Goal: Information Seeking & Learning: Learn about a topic

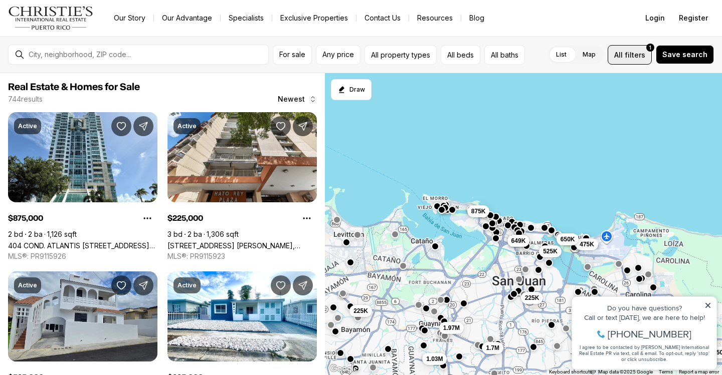
click at [642, 53] on span "filters" at bounding box center [635, 55] width 21 height 11
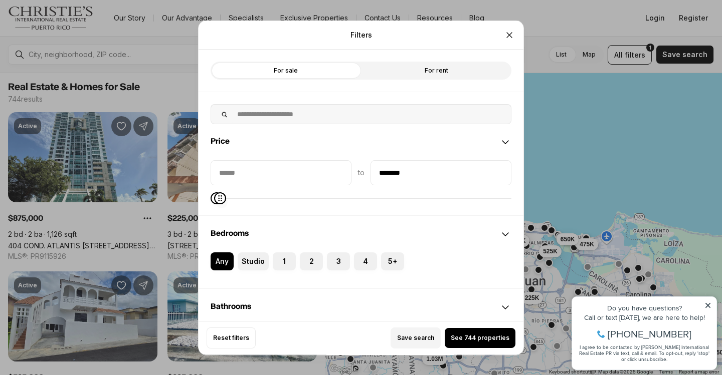
type input "********"
click at [214, 204] on span "Maximum" at bounding box center [220, 198] width 12 height 12
click at [479, 341] on span "See 77 properties" at bounding box center [480, 338] width 55 height 8
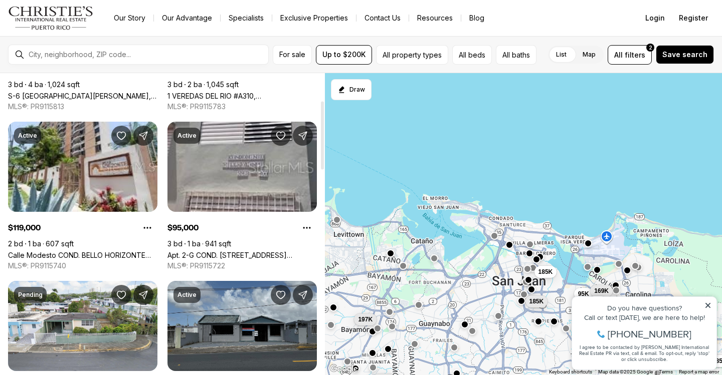
scroll to position [150, 0]
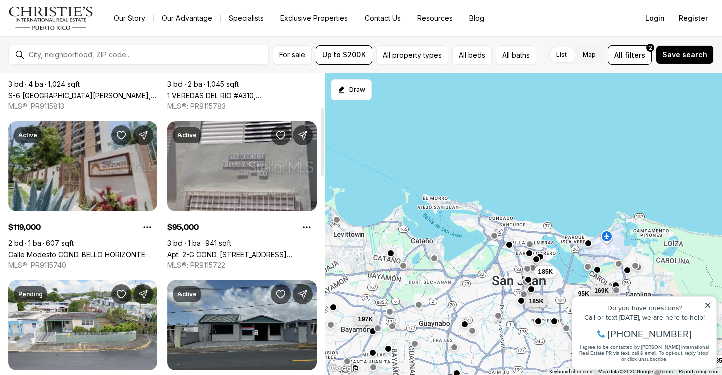
click at [122, 251] on link "Calle Modesto COND. BELLO HORIZONTE #1607, SAN JUAN PR, 00924" at bounding box center [82, 255] width 149 height 9
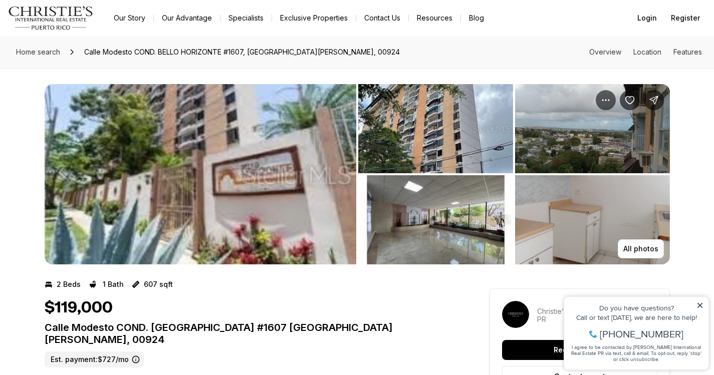
click at [441, 138] on img "View image gallery" at bounding box center [435, 128] width 155 height 89
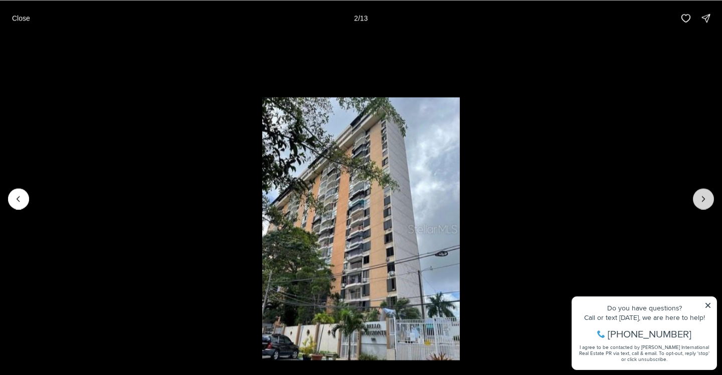
click at [701, 202] on icon "Next slide" at bounding box center [703, 199] width 10 height 10
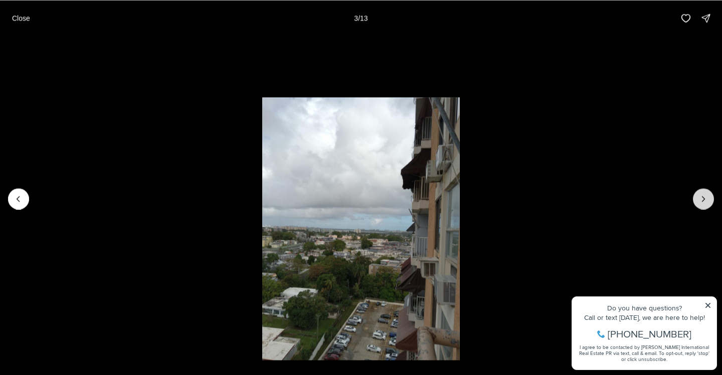
click at [701, 202] on icon "Next slide" at bounding box center [703, 199] width 10 height 10
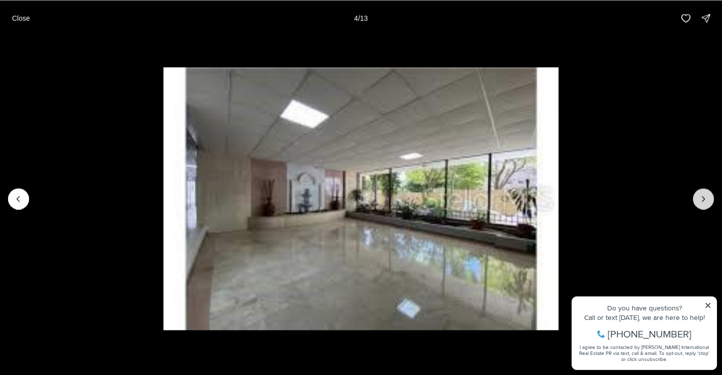
click at [701, 202] on icon "Next slide" at bounding box center [703, 199] width 10 height 10
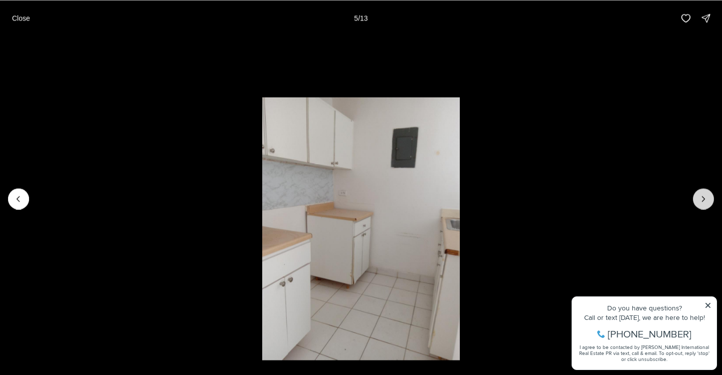
click at [701, 202] on icon "Next slide" at bounding box center [703, 199] width 10 height 10
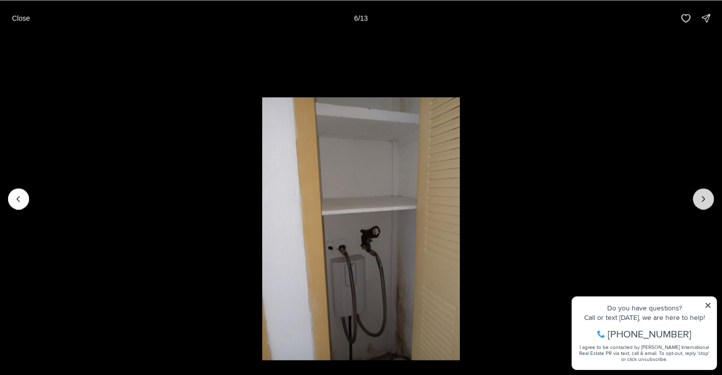
click at [701, 202] on icon "Next slide" at bounding box center [703, 199] width 10 height 10
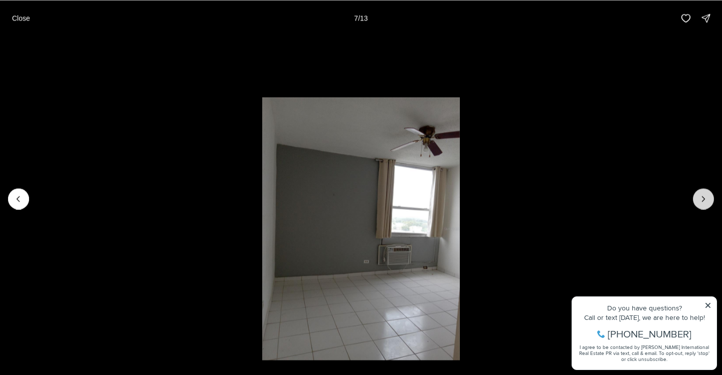
click at [701, 202] on icon "Next slide" at bounding box center [703, 199] width 10 height 10
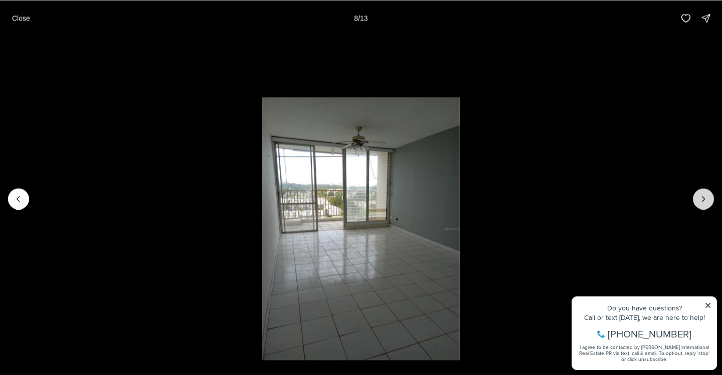
click at [701, 202] on icon "Next slide" at bounding box center [703, 199] width 10 height 10
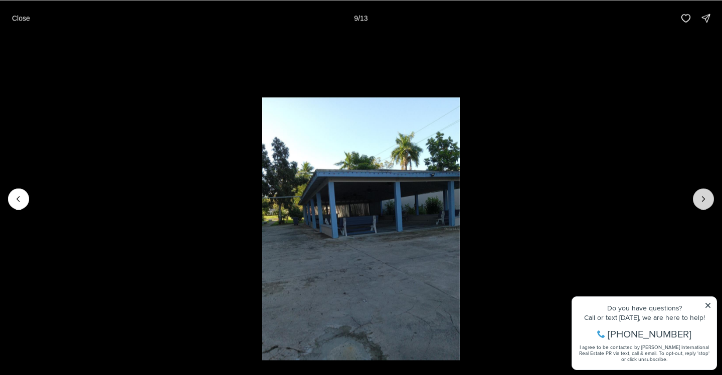
click at [701, 202] on icon "Next slide" at bounding box center [703, 199] width 10 height 10
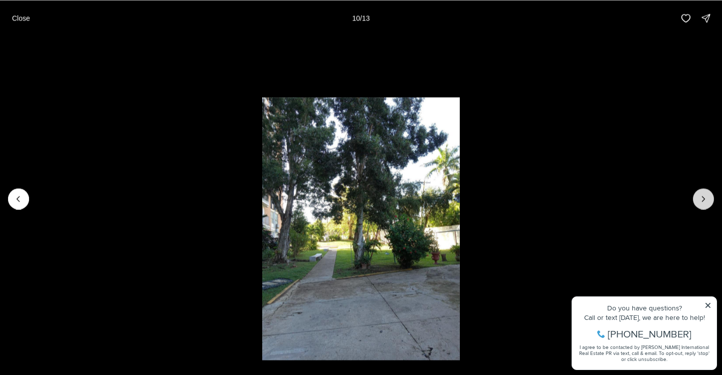
click at [701, 202] on icon "Next slide" at bounding box center [703, 199] width 10 height 10
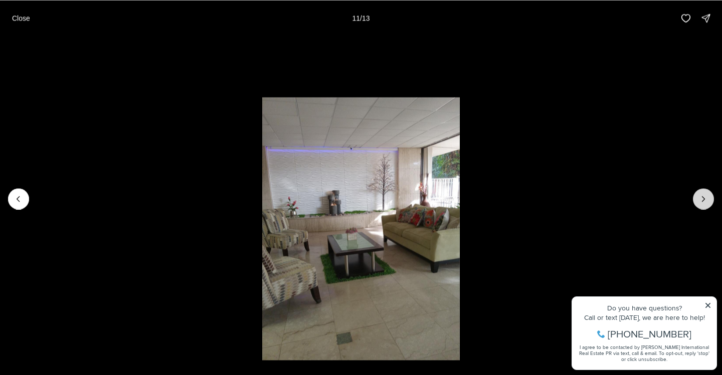
click at [701, 202] on icon "Next slide" at bounding box center [703, 199] width 10 height 10
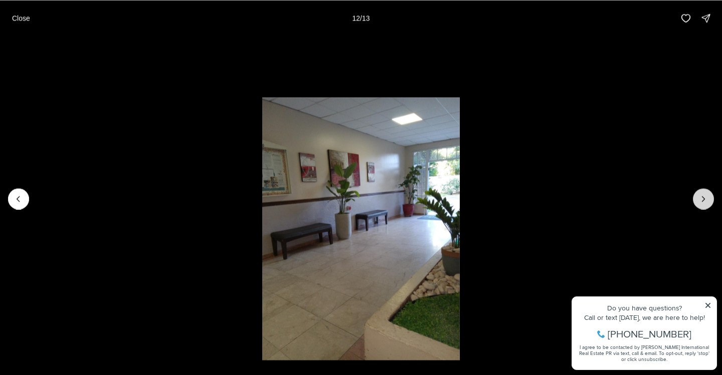
click at [701, 202] on icon "Next slide" at bounding box center [703, 199] width 10 height 10
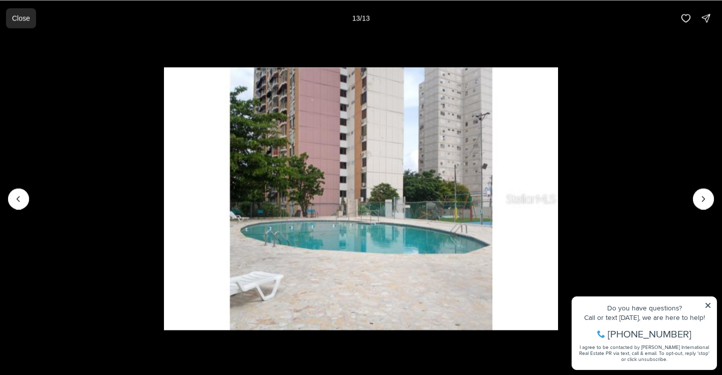
click at [22, 19] on p "Close" at bounding box center [21, 18] width 18 height 8
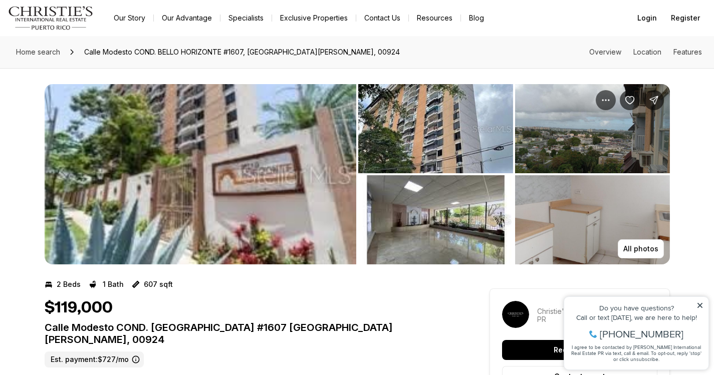
click at [702, 306] on icon at bounding box center [700, 305] width 7 height 7
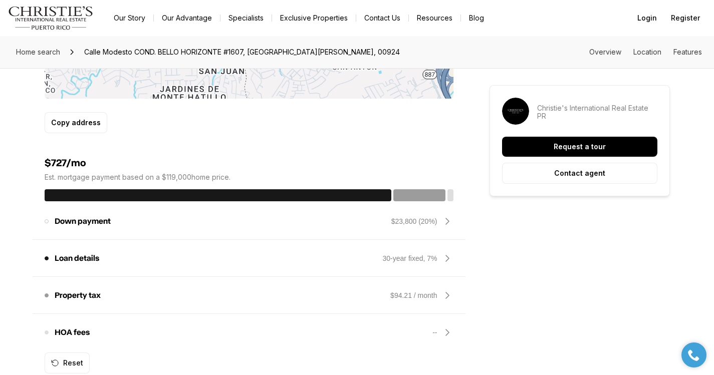
scroll to position [702, 0]
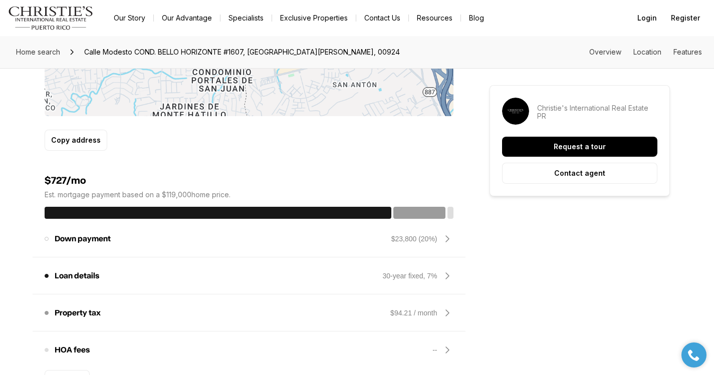
click at [446, 233] on icon at bounding box center [448, 239] width 12 height 12
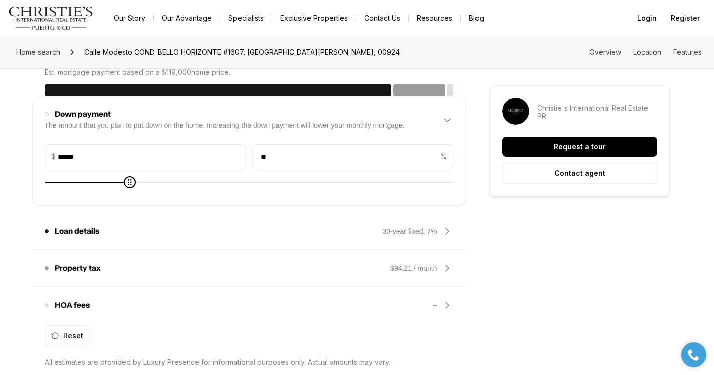
scroll to position [852, 0]
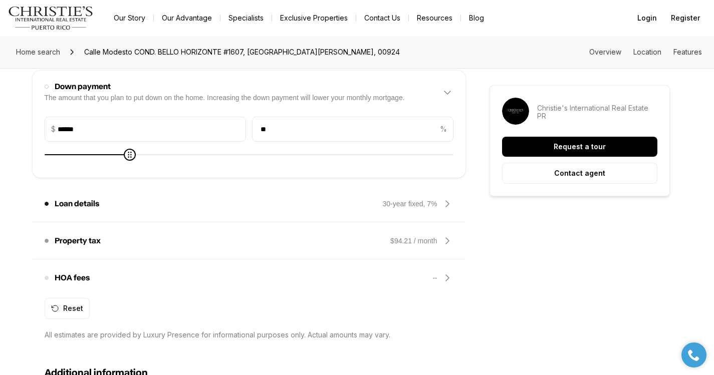
click at [446, 198] on icon at bounding box center [448, 204] width 12 height 12
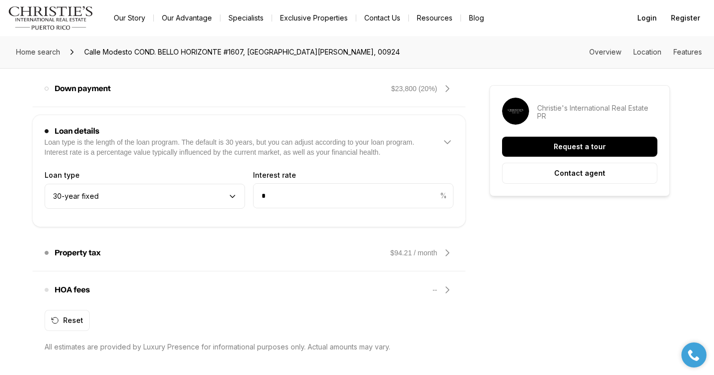
click at [447, 247] on icon at bounding box center [448, 253] width 12 height 12
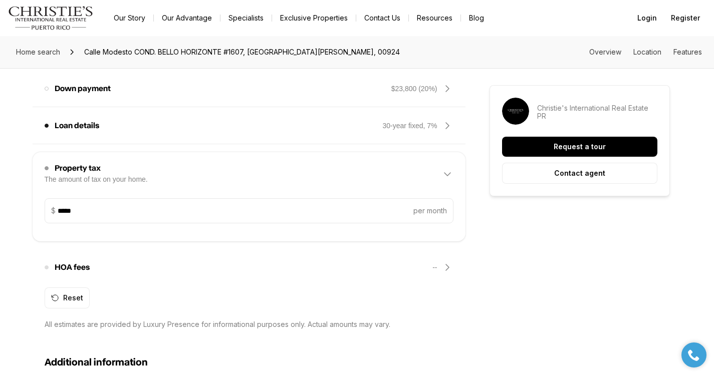
click at [446, 262] on icon at bounding box center [448, 268] width 12 height 12
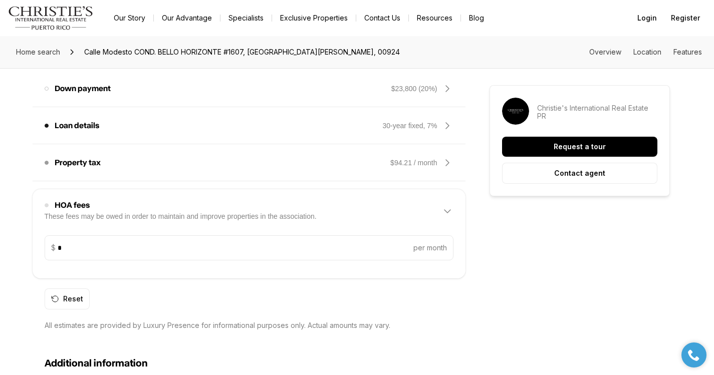
click at [448, 206] on icon at bounding box center [448, 212] width 12 height 12
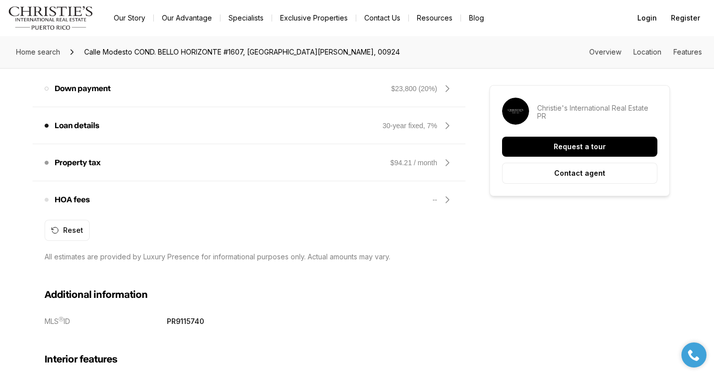
click at [449, 194] on icon at bounding box center [448, 200] width 12 height 12
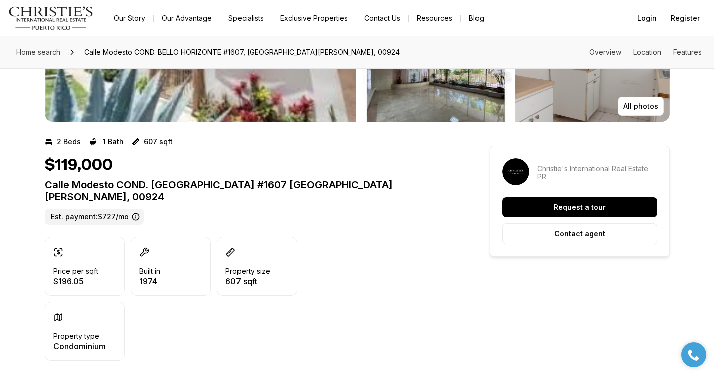
scroll to position [0, 0]
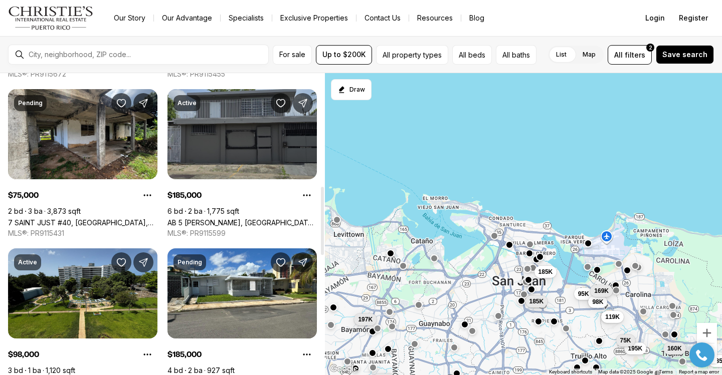
scroll to position [551, 0]
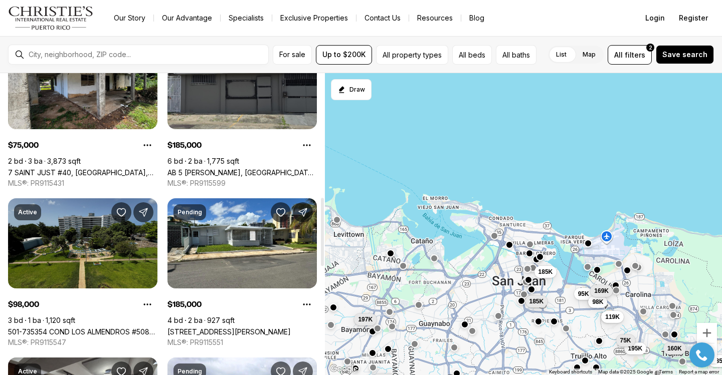
click at [62, 328] on link "501-735354 COND LOS ALMENDROS #508-735354, SAN JUAN PR, 00924" at bounding box center [82, 332] width 149 height 9
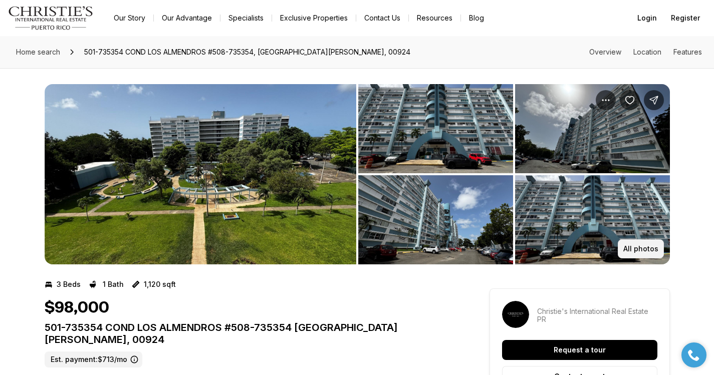
click at [643, 251] on p "All photos" at bounding box center [641, 249] width 35 height 8
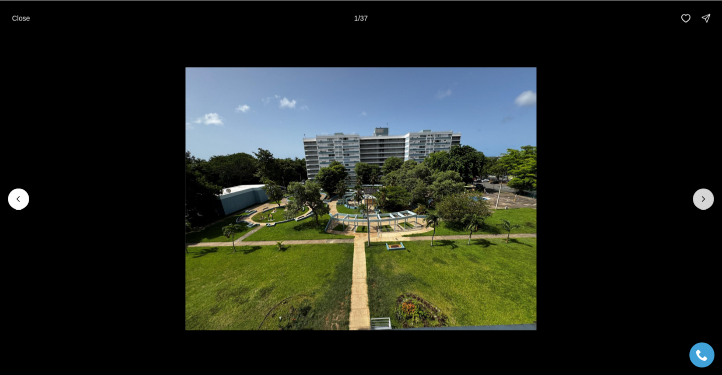
click at [703, 201] on icon "Next slide" at bounding box center [703, 199] width 10 height 10
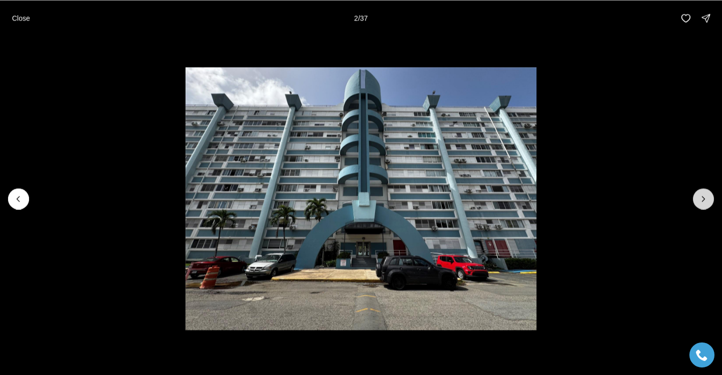
click at [703, 201] on icon "Next slide" at bounding box center [703, 199] width 10 height 10
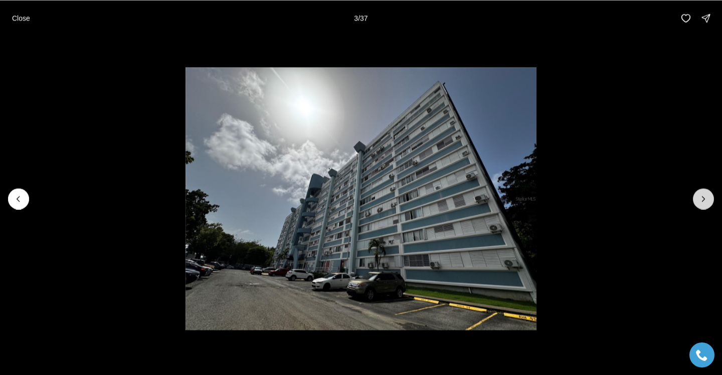
click at [703, 201] on icon "Next slide" at bounding box center [703, 199] width 10 height 10
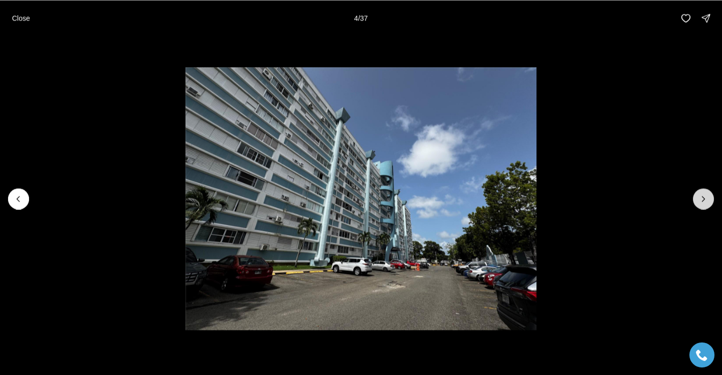
click at [703, 201] on icon "Next slide" at bounding box center [703, 199] width 10 height 10
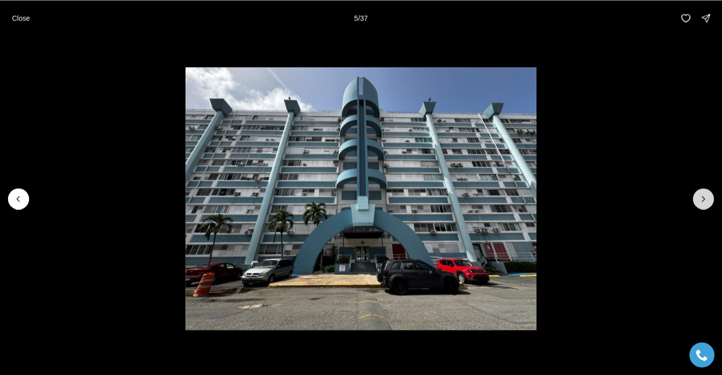
click at [703, 201] on icon "Next slide" at bounding box center [703, 199] width 10 height 10
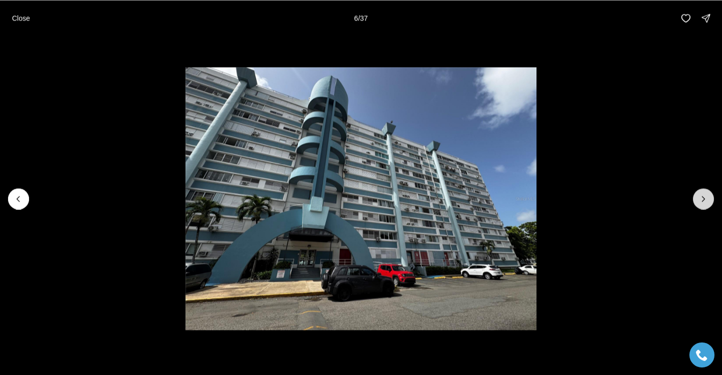
click at [703, 201] on icon "Next slide" at bounding box center [703, 199] width 10 height 10
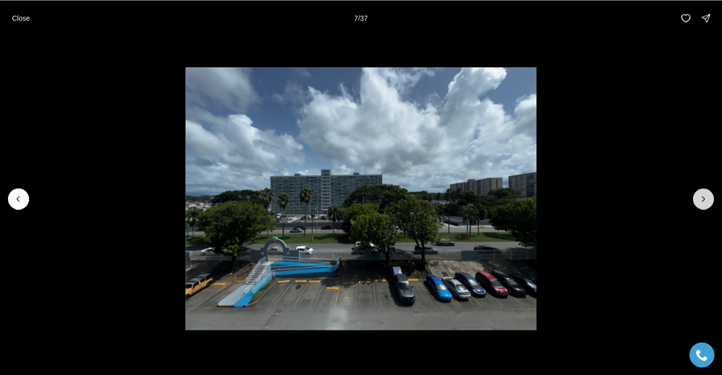
click at [703, 201] on icon "Next slide" at bounding box center [703, 199] width 10 height 10
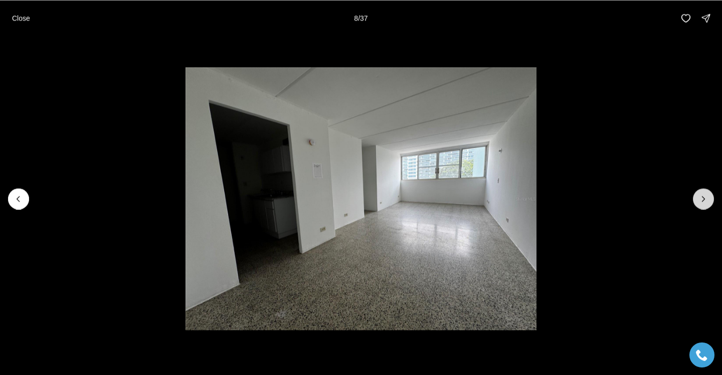
click at [703, 201] on icon "Next slide" at bounding box center [703, 199] width 10 height 10
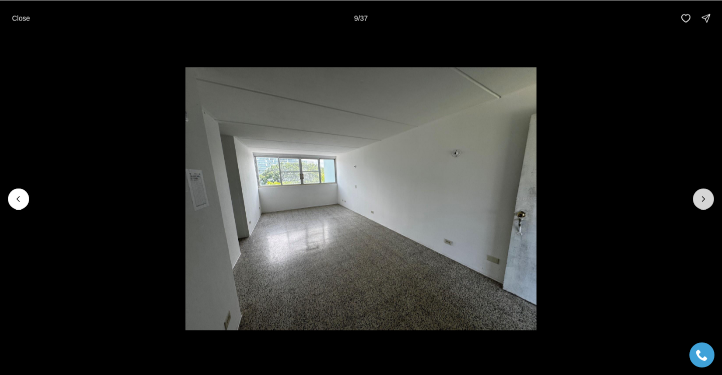
click at [703, 201] on icon "Next slide" at bounding box center [703, 199] width 10 height 10
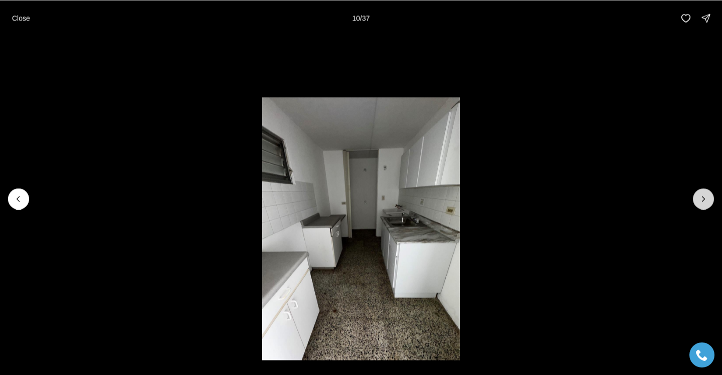
click at [703, 201] on icon "Next slide" at bounding box center [703, 199] width 10 height 10
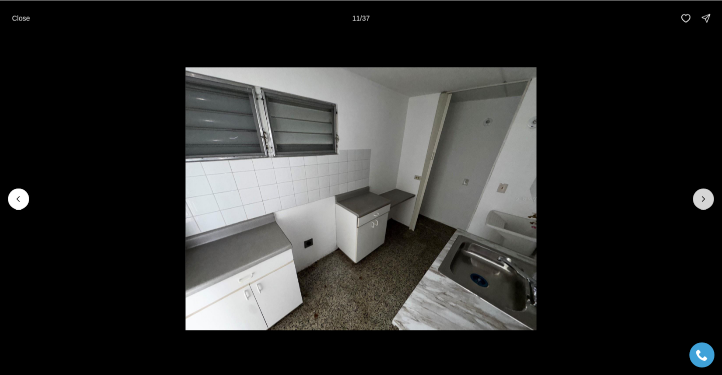
click at [703, 201] on icon "Next slide" at bounding box center [703, 199] width 10 height 10
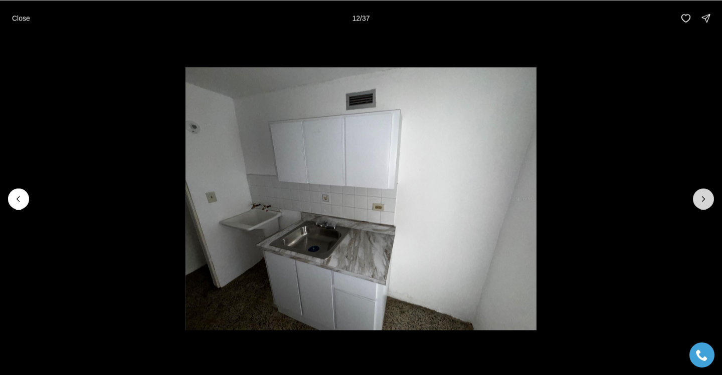
click at [703, 201] on icon "Next slide" at bounding box center [703, 199] width 10 height 10
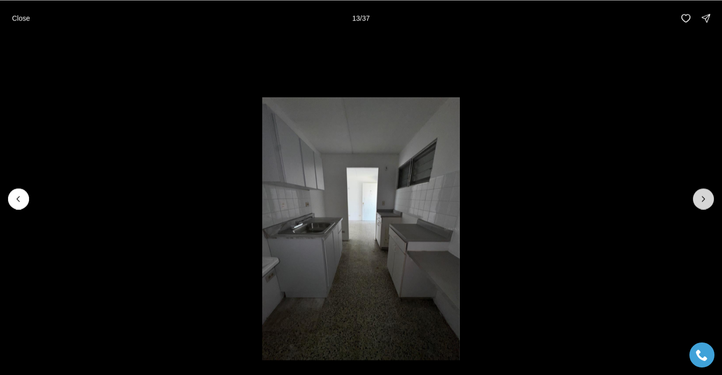
click at [703, 201] on icon "Next slide" at bounding box center [703, 199] width 10 height 10
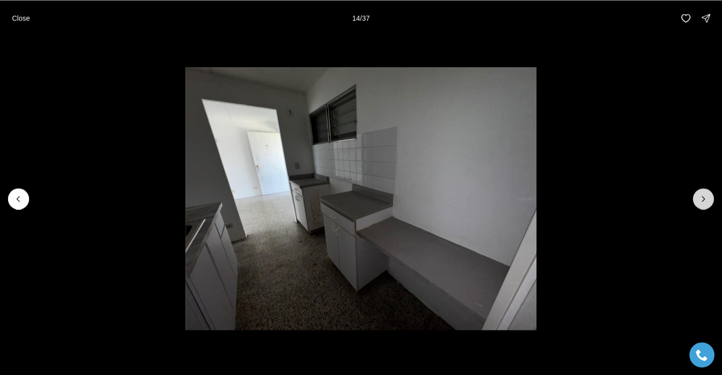
click at [705, 201] on icon "Next slide" at bounding box center [703, 199] width 10 height 10
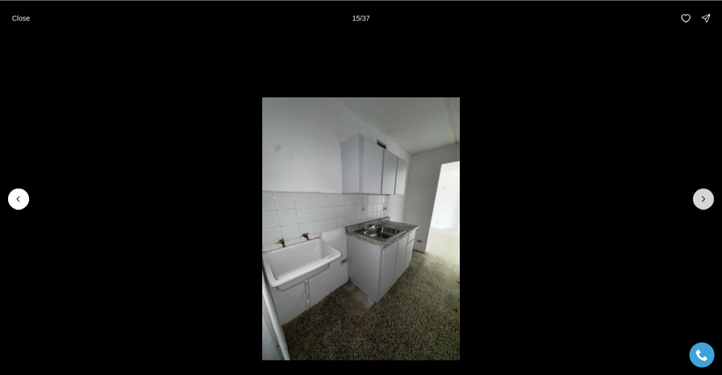
click at [705, 201] on icon "Next slide" at bounding box center [703, 199] width 10 height 10
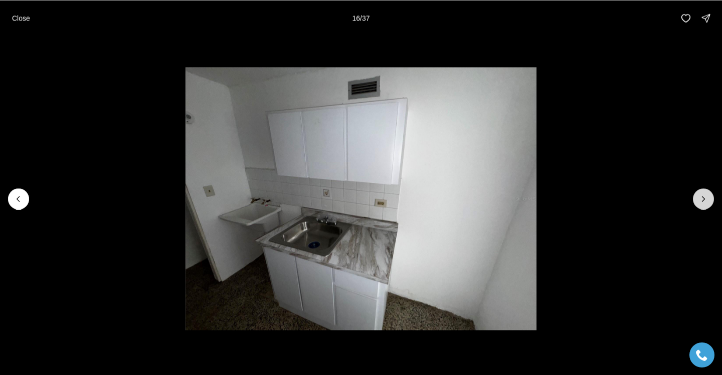
click at [705, 201] on icon "Next slide" at bounding box center [703, 199] width 10 height 10
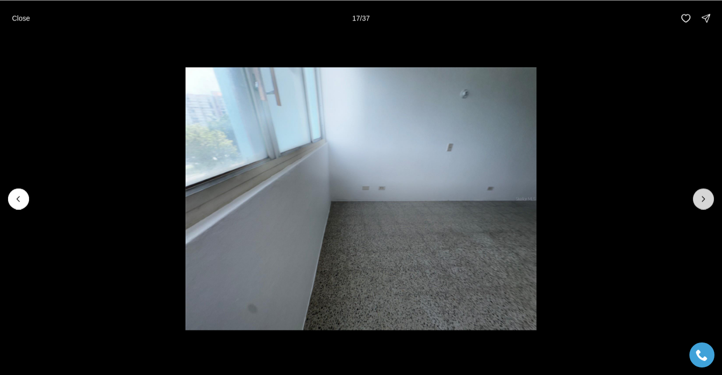
click at [705, 201] on icon "Next slide" at bounding box center [703, 199] width 10 height 10
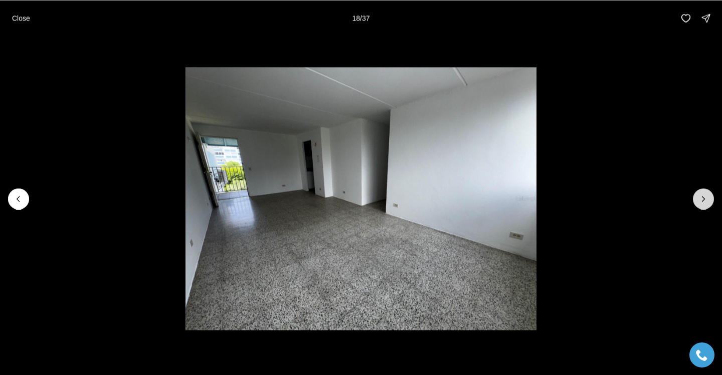
click at [706, 200] on icon "Next slide" at bounding box center [703, 199] width 10 height 10
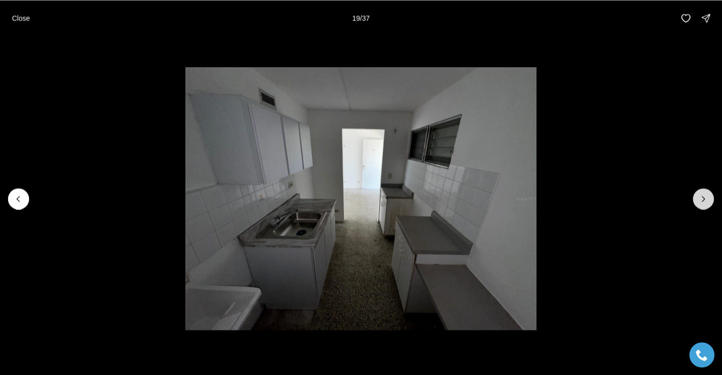
click at [706, 200] on icon "Next slide" at bounding box center [703, 199] width 10 height 10
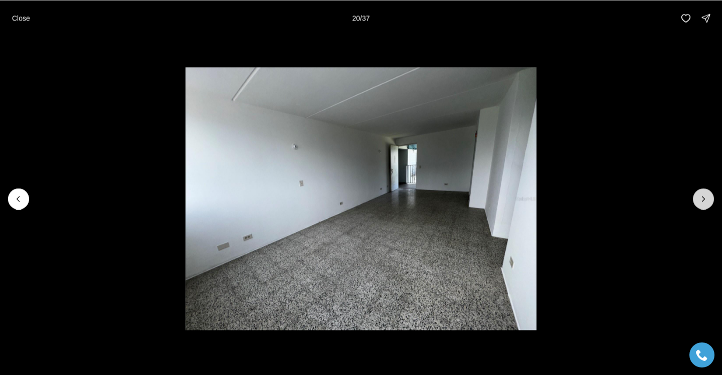
click at [706, 200] on icon "Next slide" at bounding box center [703, 199] width 10 height 10
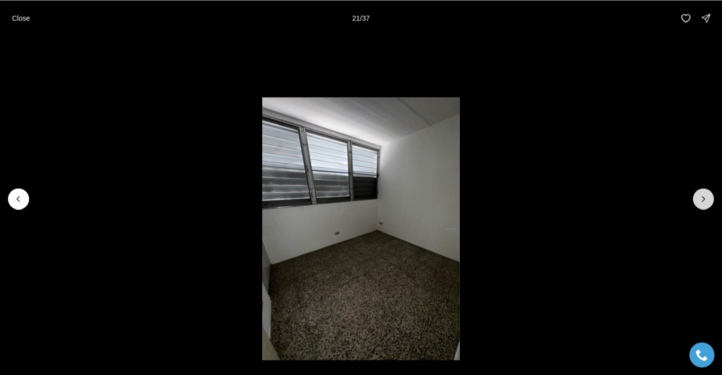
click at [706, 200] on icon "Next slide" at bounding box center [703, 199] width 10 height 10
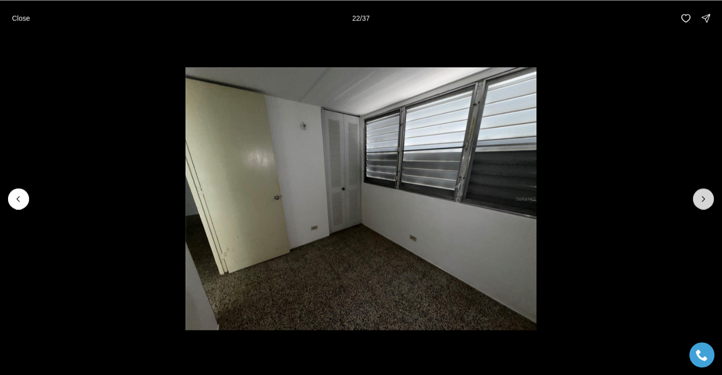
click at [706, 200] on icon "Next slide" at bounding box center [703, 199] width 10 height 10
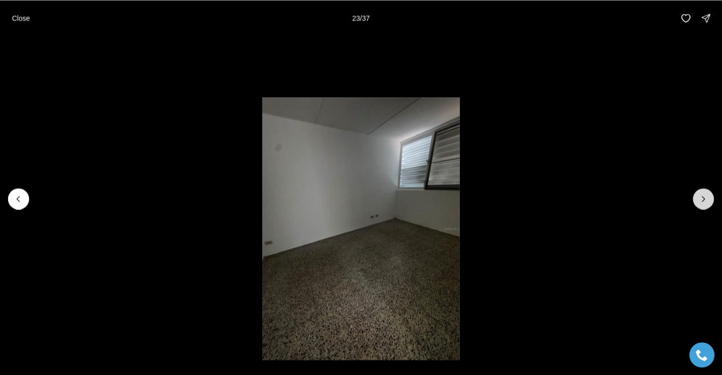
click at [707, 200] on icon "Next slide" at bounding box center [703, 199] width 10 height 10
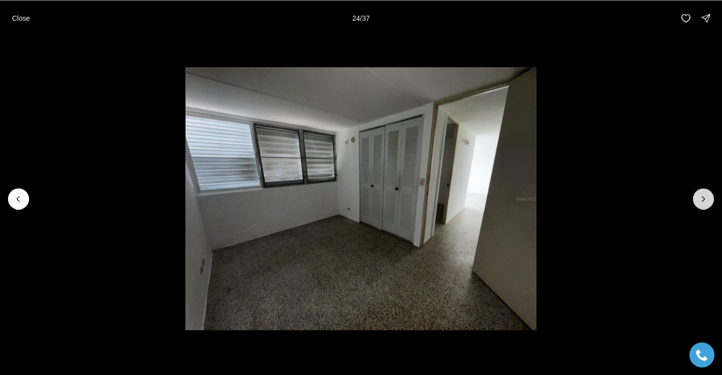
click at [708, 200] on button "Next slide" at bounding box center [703, 198] width 21 height 21
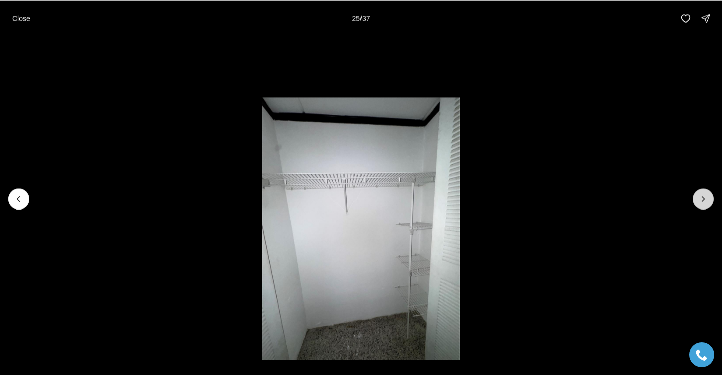
click at [708, 200] on button "Next slide" at bounding box center [703, 198] width 21 height 21
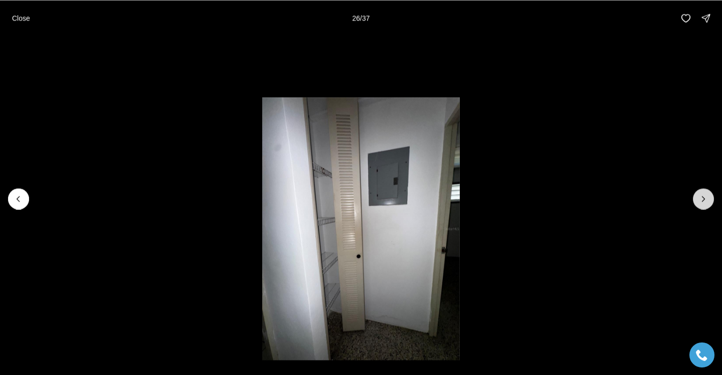
click at [709, 200] on button "Next slide" at bounding box center [703, 198] width 21 height 21
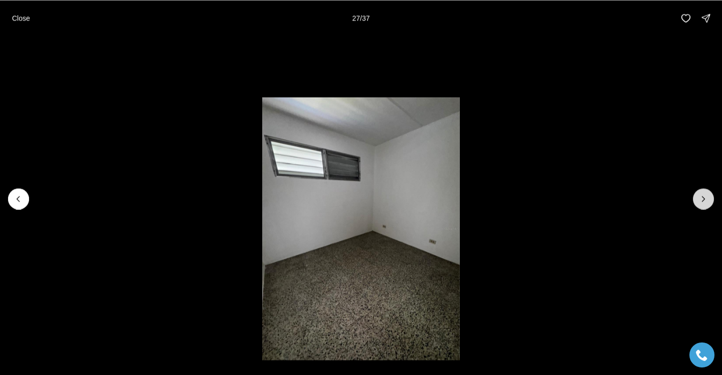
click at [709, 200] on button "Next slide" at bounding box center [703, 198] width 21 height 21
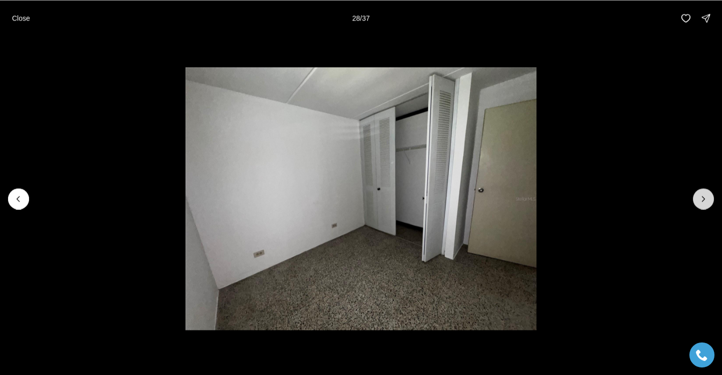
click at [709, 200] on button "Next slide" at bounding box center [703, 198] width 21 height 21
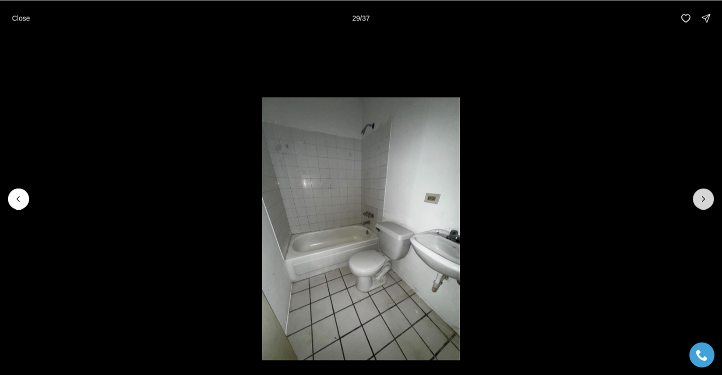
click at [709, 200] on button "Next slide" at bounding box center [703, 198] width 21 height 21
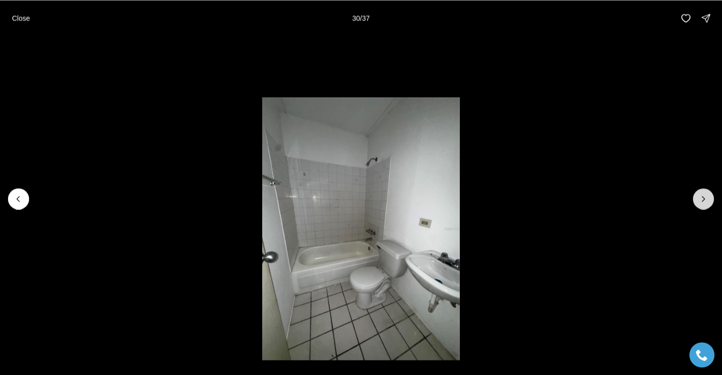
click at [710, 200] on button "Next slide" at bounding box center [703, 198] width 21 height 21
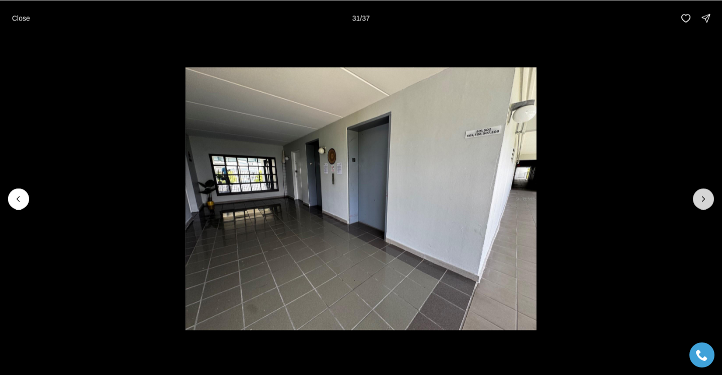
click at [711, 200] on button "Next slide" at bounding box center [703, 198] width 21 height 21
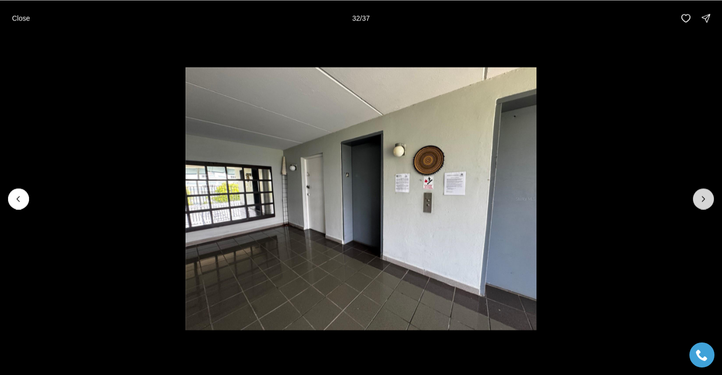
click at [711, 200] on button "Next slide" at bounding box center [703, 198] width 21 height 21
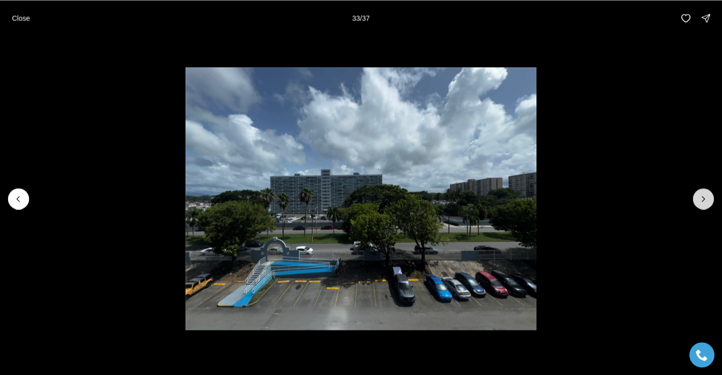
click at [711, 200] on button "Next slide" at bounding box center [703, 198] width 21 height 21
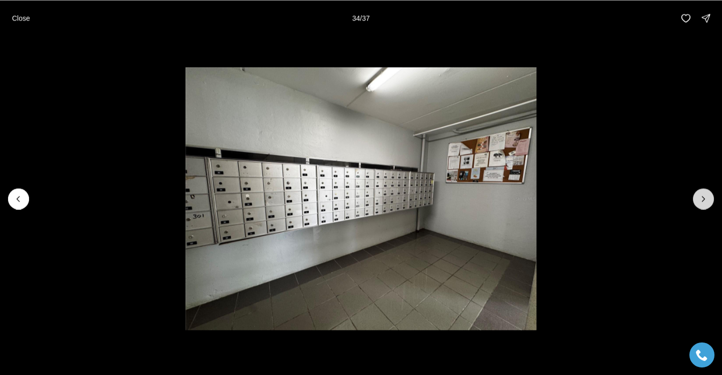
click at [711, 200] on button "Next slide" at bounding box center [703, 198] width 21 height 21
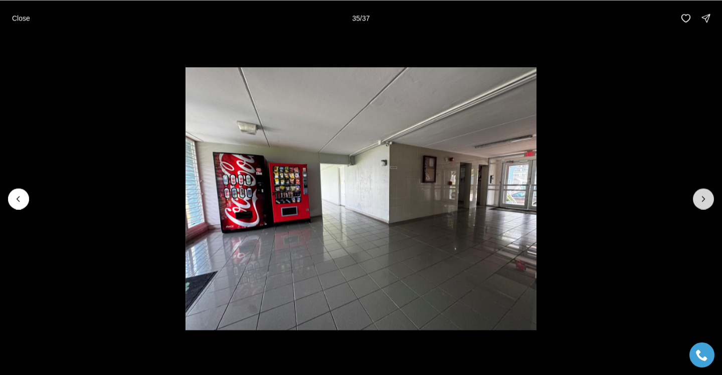
click at [711, 200] on button "Next slide" at bounding box center [703, 198] width 21 height 21
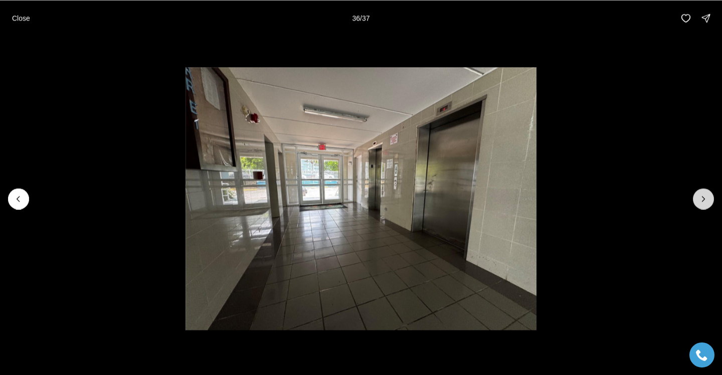
click at [711, 200] on button "Next slide" at bounding box center [703, 198] width 21 height 21
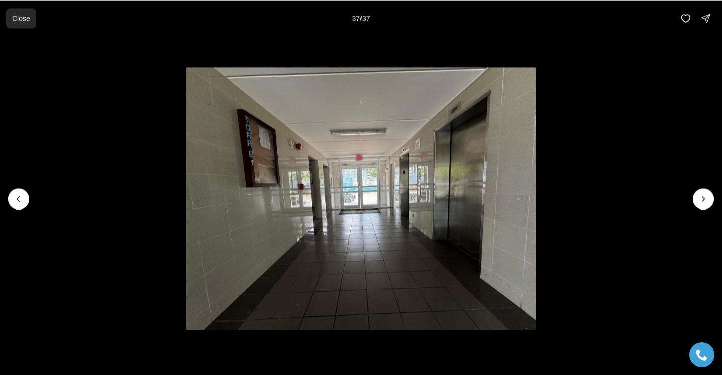
click at [26, 22] on p "Close" at bounding box center [21, 18] width 18 height 8
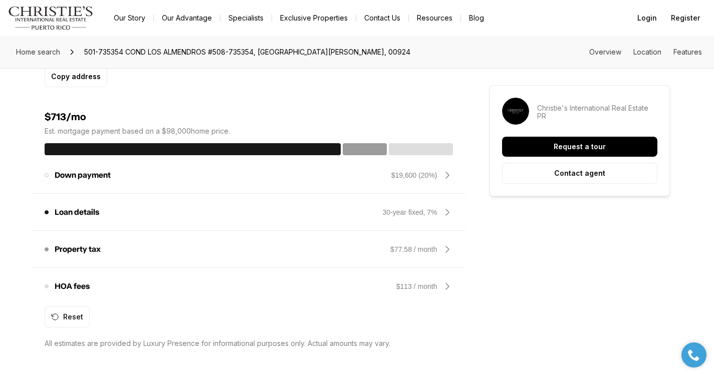
scroll to position [752, 0]
click at [446, 280] on icon at bounding box center [448, 286] width 12 height 12
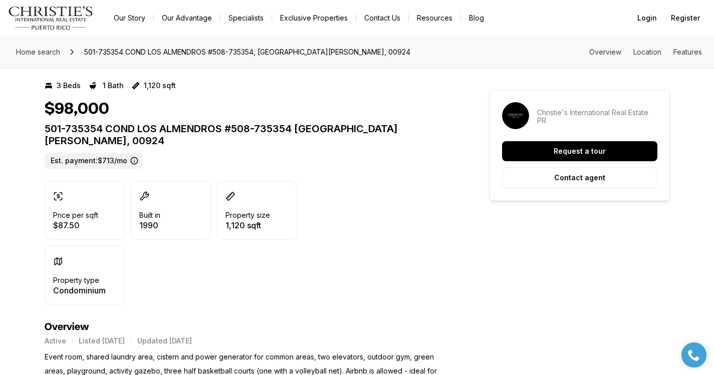
scroll to position [201, 0]
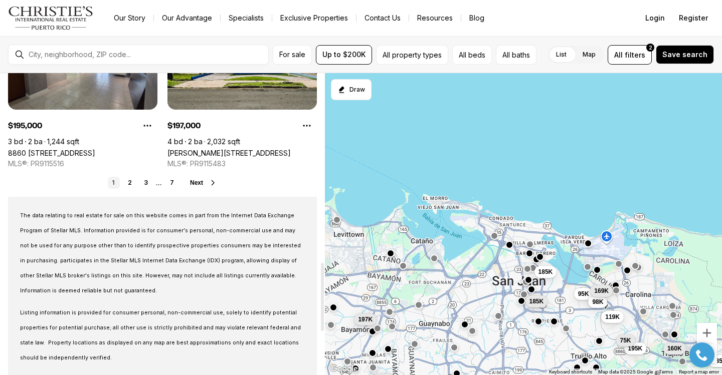
scroll to position [952, 0]
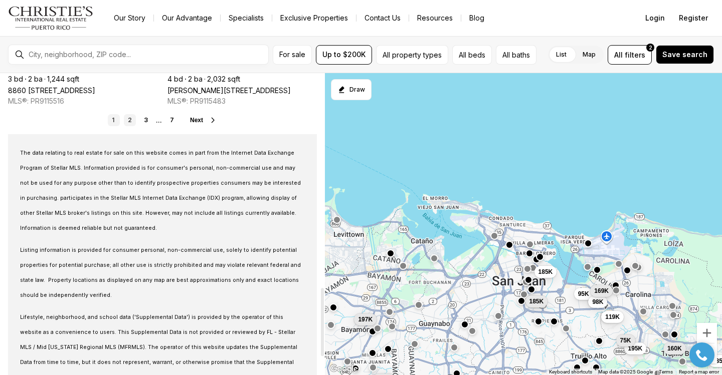
click at [129, 121] on link "2" at bounding box center [130, 120] width 12 height 12
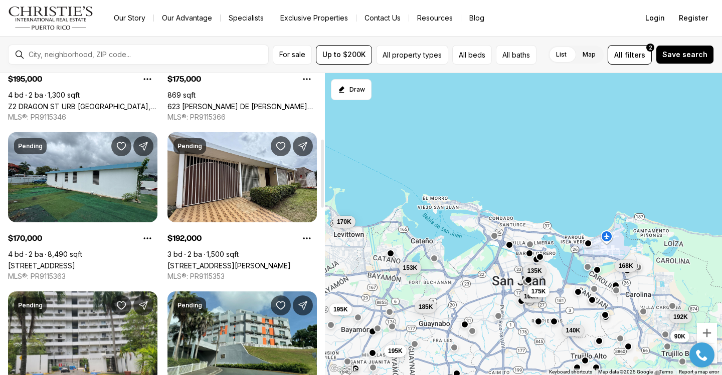
scroll to position [301, 0]
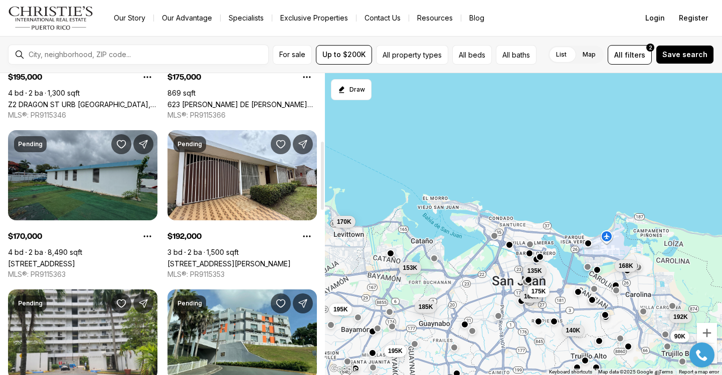
click at [69, 260] on link "[STREET_ADDRESS]" at bounding box center [41, 264] width 67 height 9
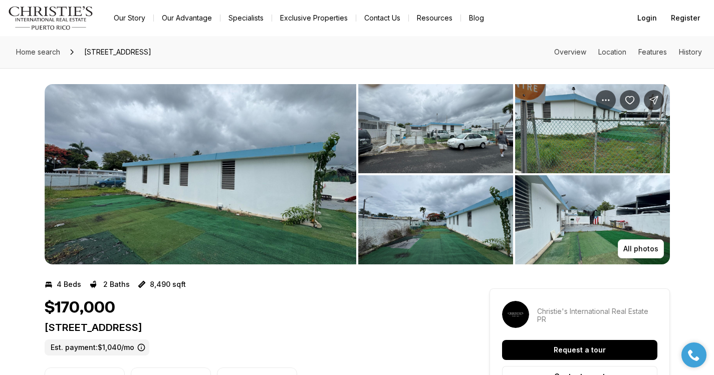
click at [464, 257] on img "View image gallery" at bounding box center [435, 219] width 155 height 89
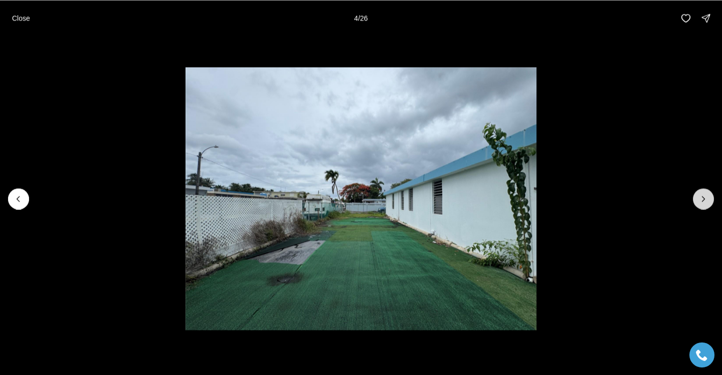
click at [699, 203] on icon "Next slide" at bounding box center [703, 199] width 10 height 10
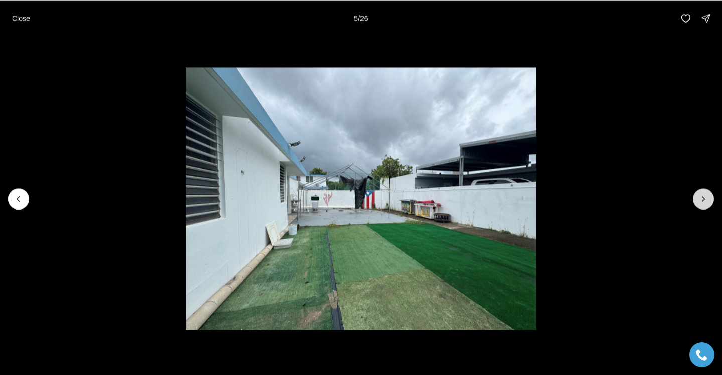
click at [700, 203] on icon "Next slide" at bounding box center [703, 199] width 10 height 10
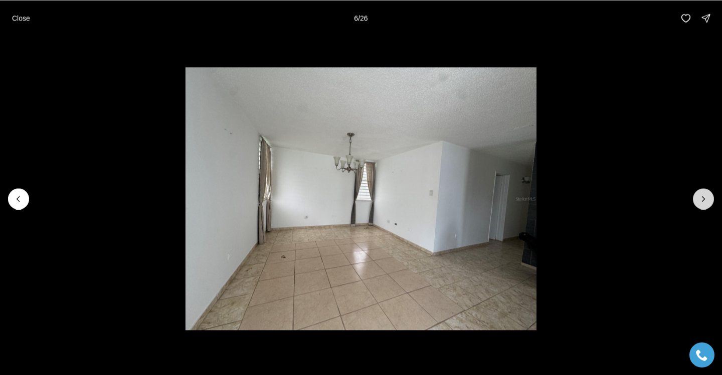
click at [700, 203] on icon "Next slide" at bounding box center [703, 199] width 10 height 10
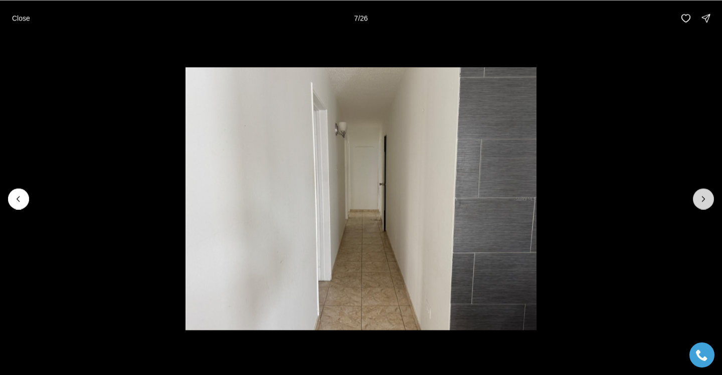
click at [700, 203] on icon "Next slide" at bounding box center [703, 199] width 10 height 10
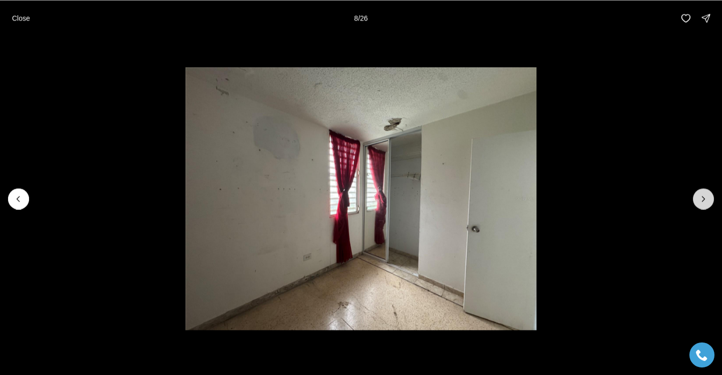
click at [700, 203] on icon "Next slide" at bounding box center [703, 199] width 10 height 10
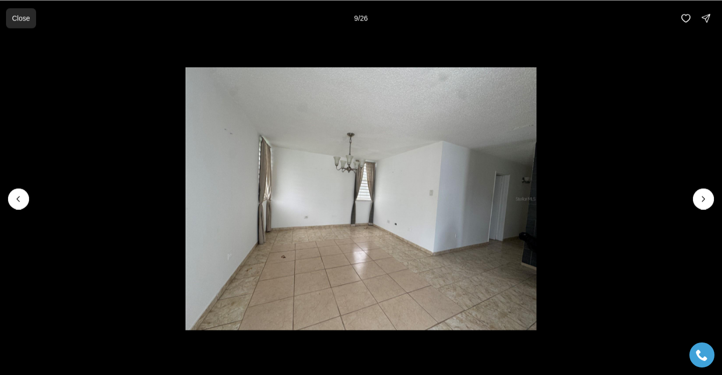
click at [16, 20] on p "Close" at bounding box center [21, 18] width 18 height 8
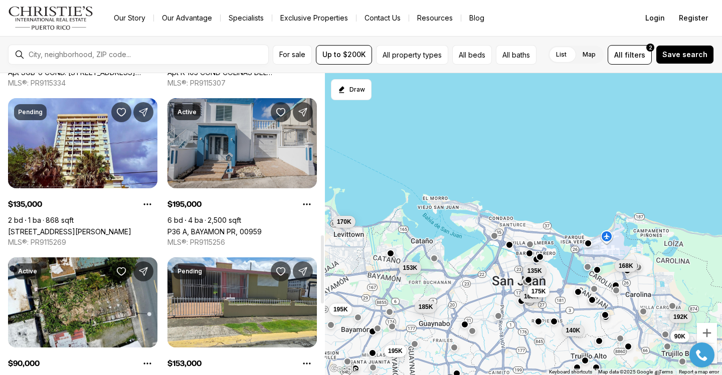
scroll to position [802, 0]
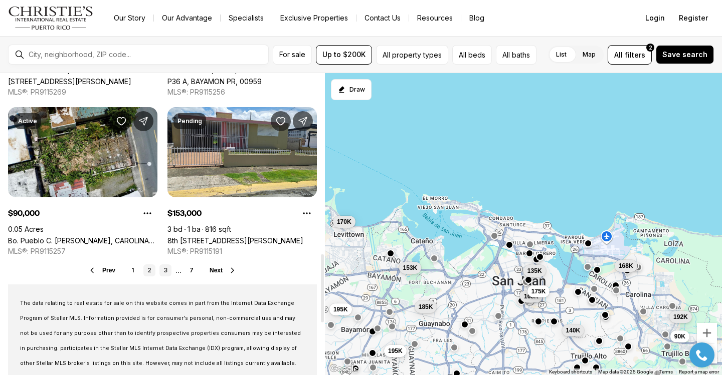
click at [165, 270] on link "3" at bounding box center [165, 271] width 12 height 12
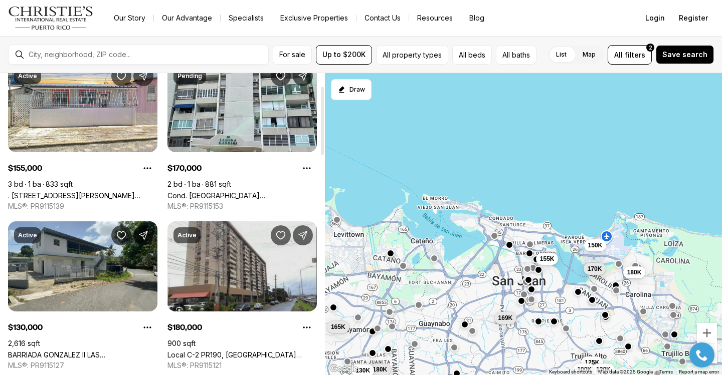
scroll to position [100, 0]
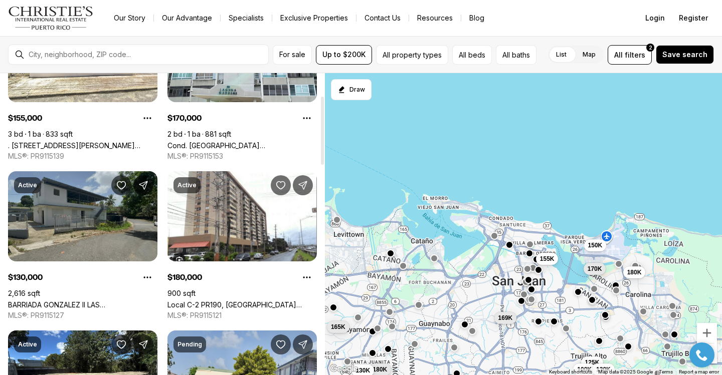
click at [107, 301] on link "BARRIADA GONZALEZ II LAS [PERSON_NAME] #6, [PERSON_NAME][GEOGRAPHIC_DATA], 00976" at bounding box center [82, 305] width 149 height 9
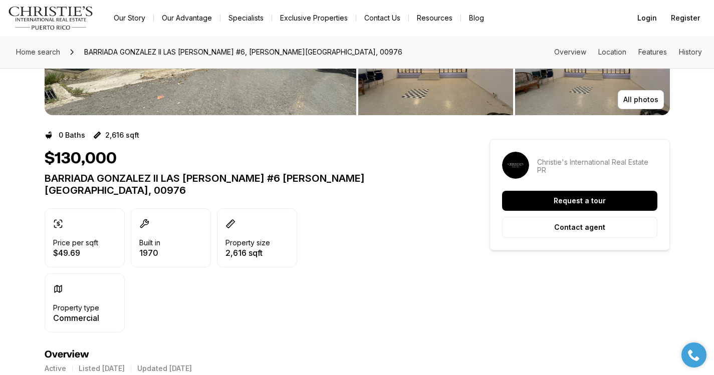
scroll to position [150, 0]
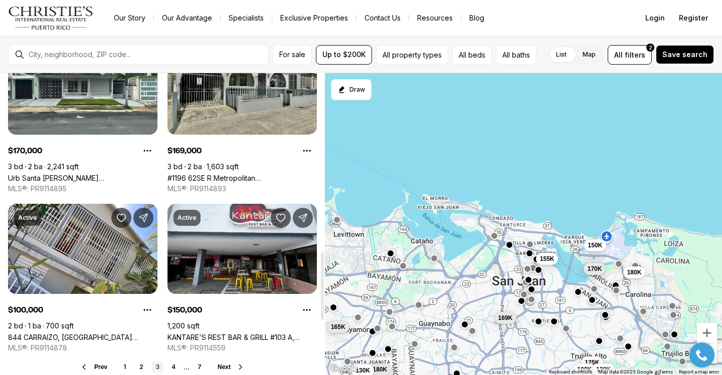
scroll to position [802, 0]
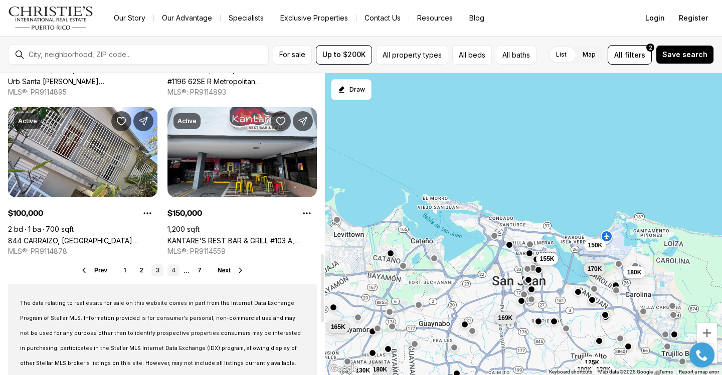
click at [170, 270] on link "4" at bounding box center [173, 271] width 12 height 12
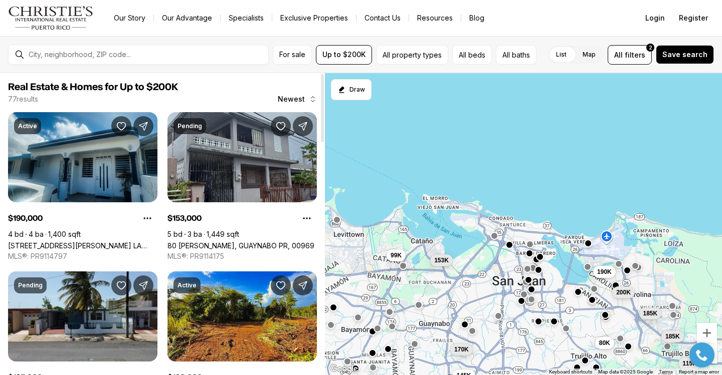
click at [238, 242] on link "80 JOSE DE DIEGO, GUAYNABO PR, 00969" at bounding box center [240, 246] width 147 height 9
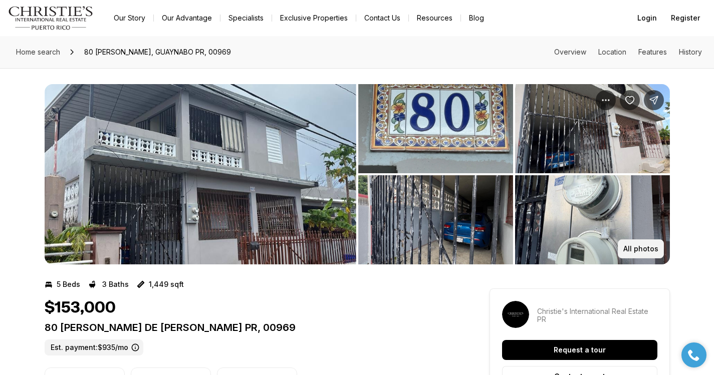
click at [629, 243] on button "All photos" at bounding box center [641, 249] width 46 height 19
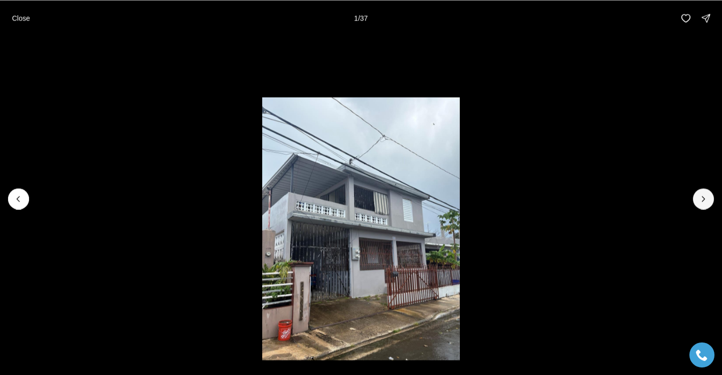
drag, startPoint x: 695, startPoint y: 200, endPoint x: 686, endPoint y: 88, distance: 112.6
click at [695, 199] on button "Next slide" at bounding box center [703, 198] width 21 height 21
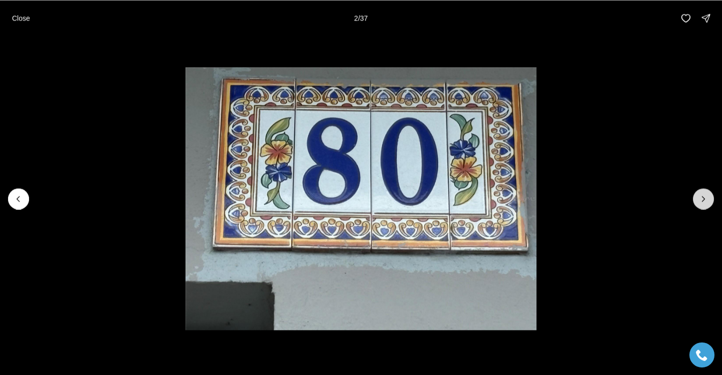
click at [698, 197] on button "Next slide" at bounding box center [703, 198] width 21 height 21
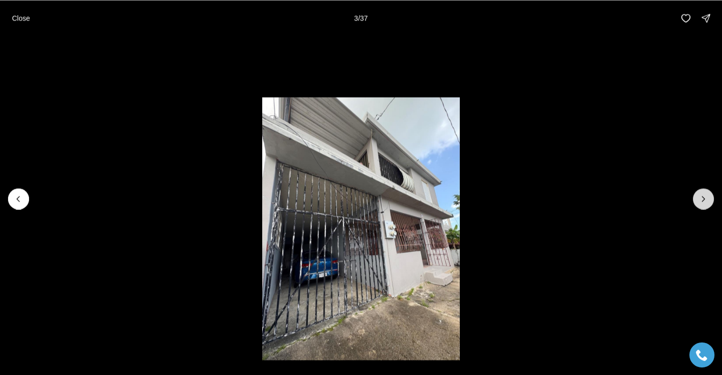
click at [700, 198] on icon "Next slide" at bounding box center [703, 199] width 10 height 10
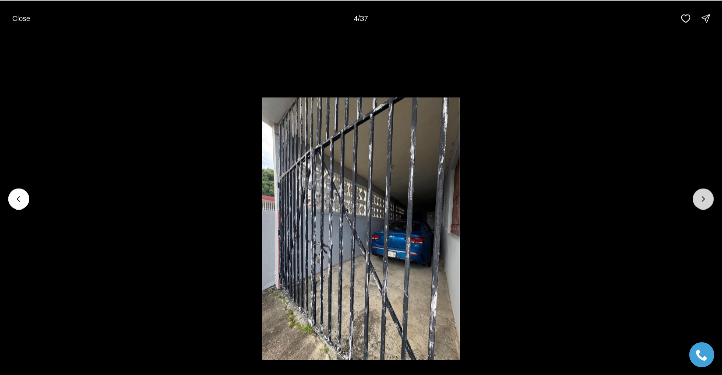
click at [700, 198] on icon "Next slide" at bounding box center [703, 199] width 10 height 10
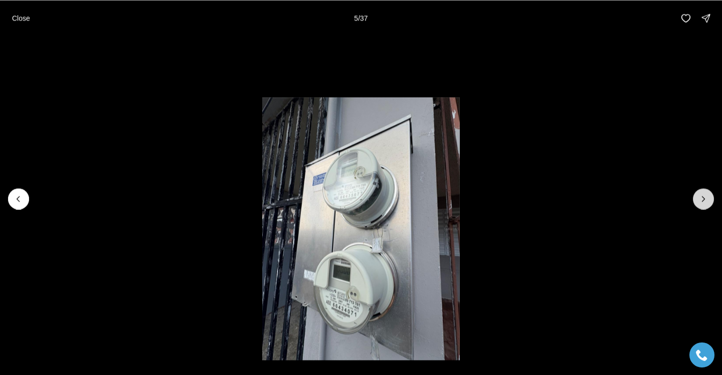
click at [700, 198] on icon "Next slide" at bounding box center [703, 199] width 10 height 10
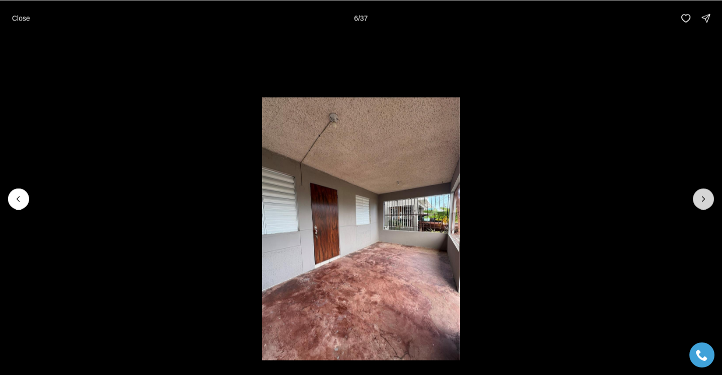
click at [700, 198] on icon "Next slide" at bounding box center [703, 199] width 10 height 10
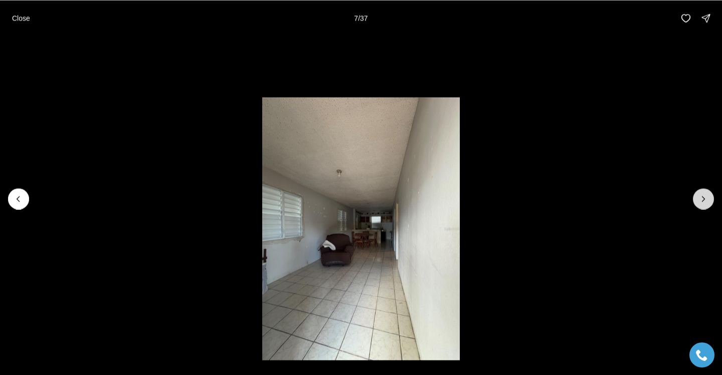
click at [700, 198] on icon "Next slide" at bounding box center [703, 199] width 10 height 10
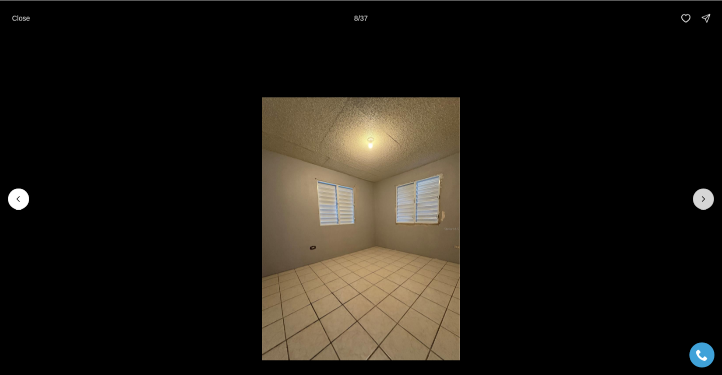
click at [700, 198] on icon "Next slide" at bounding box center [703, 199] width 10 height 10
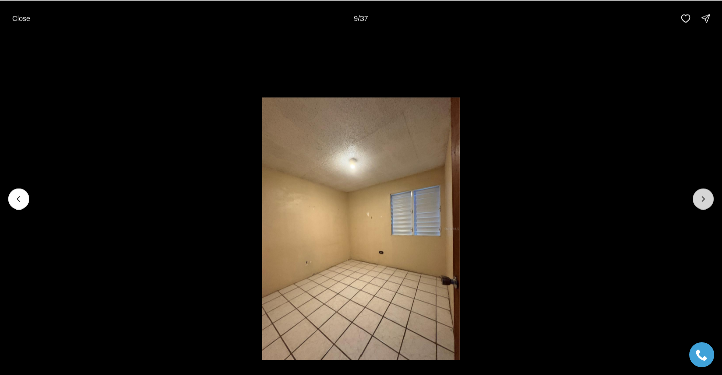
click at [700, 198] on icon "Next slide" at bounding box center [703, 199] width 10 height 10
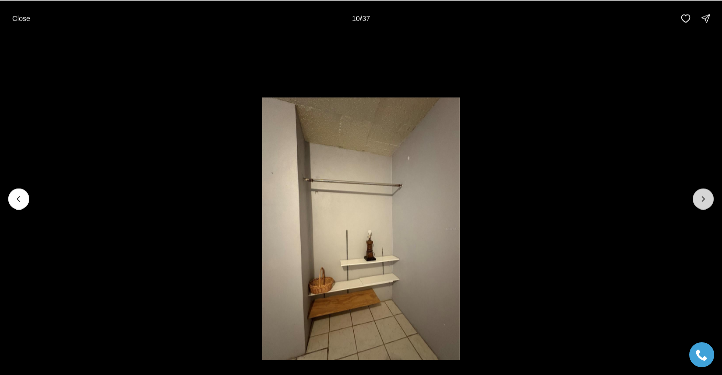
click at [700, 198] on icon "Next slide" at bounding box center [703, 199] width 10 height 10
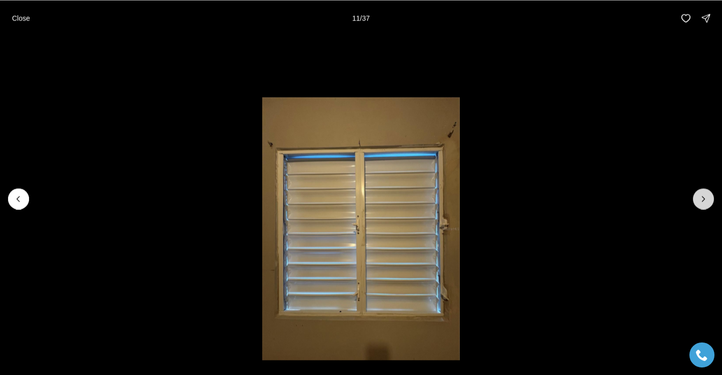
click at [700, 198] on icon "Next slide" at bounding box center [703, 199] width 10 height 10
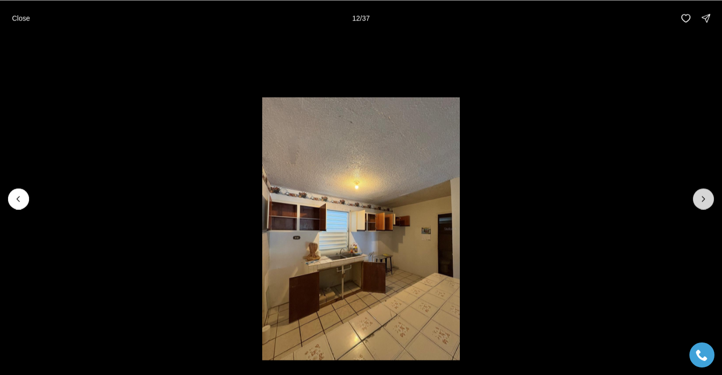
click at [700, 198] on icon "Next slide" at bounding box center [703, 199] width 10 height 10
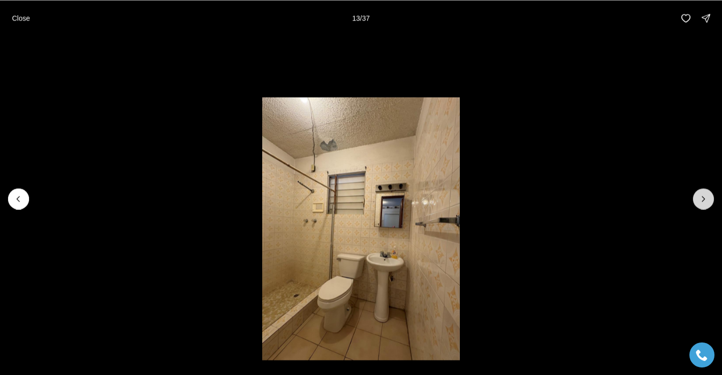
click at [700, 198] on icon "Next slide" at bounding box center [703, 199] width 10 height 10
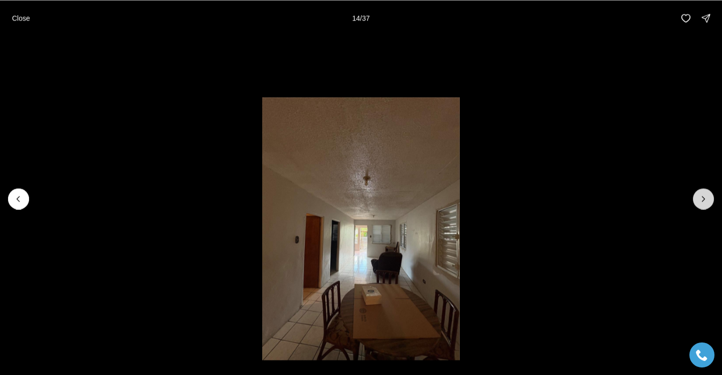
click at [700, 198] on icon "Next slide" at bounding box center [703, 199] width 10 height 10
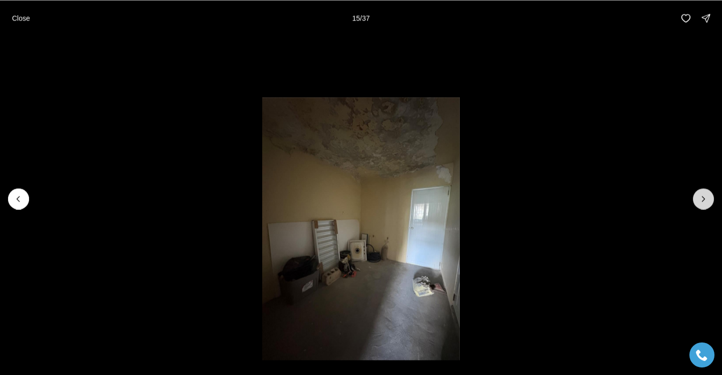
click at [700, 198] on icon "Next slide" at bounding box center [703, 199] width 10 height 10
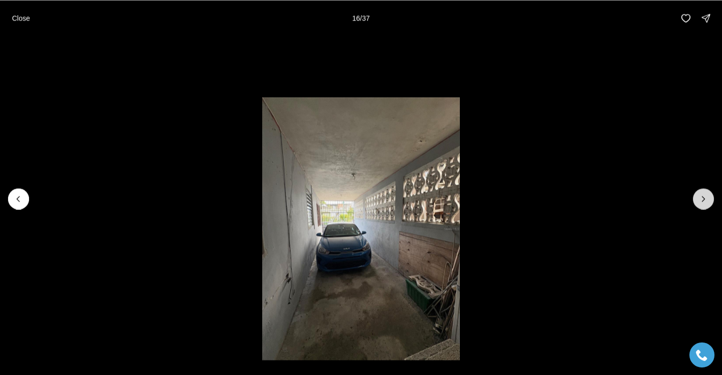
click at [700, 198] on icon "Next slide" at bounding box center [703, 199] width 10 height 10
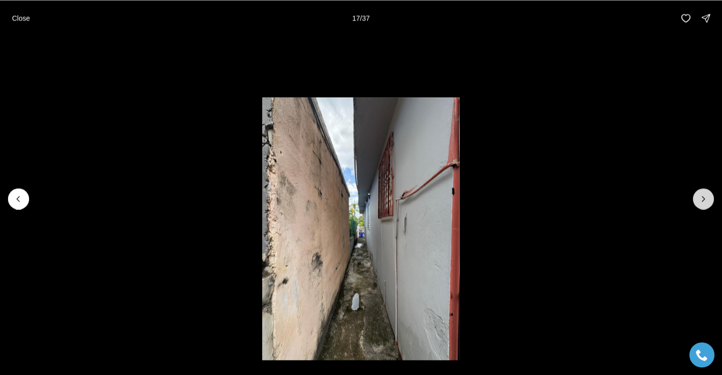
click at [700, 198] on icon "Next slide" at bounding box center [703, 199] width 10 height 10
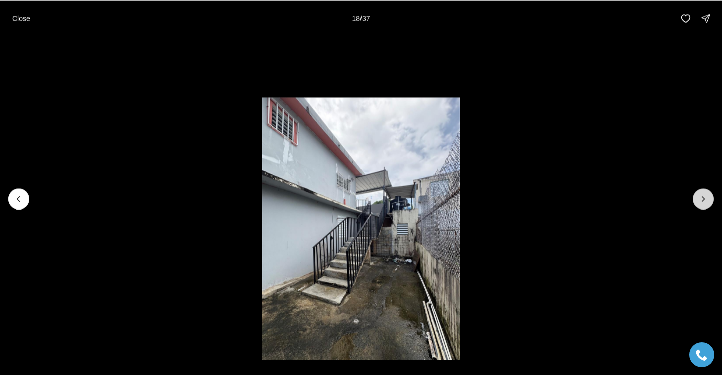
click at [700, 198] on icon "Next slide" at bounding box center [703, 199] width 10 height 10
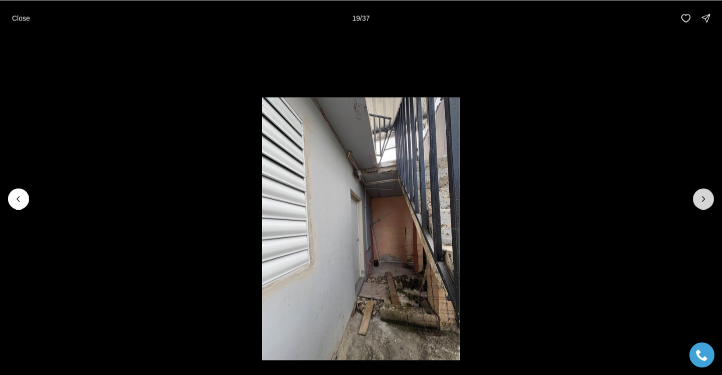
click at [700, 198] on icon "Next slide" at bounding box center [703, 199] width 10 height 10
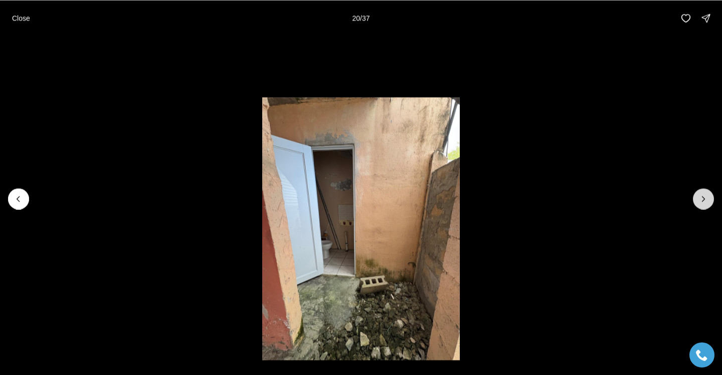
click at [700, 198] on icon "Next slide" at bounding box center [703, 199] width 10 height 10
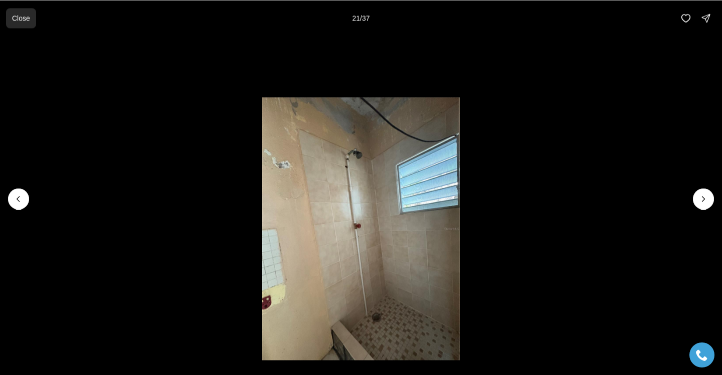
click at [24, 20] on p "Close" at bounding box center [21, 18] width 18 height 8
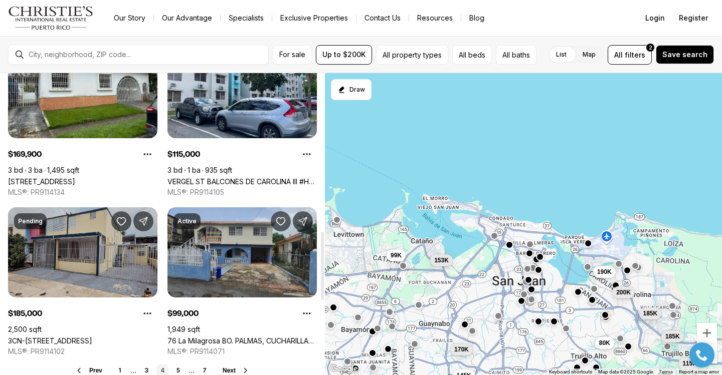
scroll to position [752, 0]
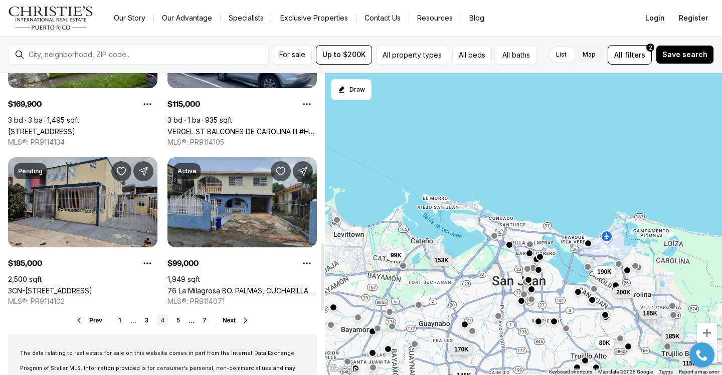
click at [223, 287] on link "76 La Milagrosa BO. PALMAS, CUCHARILLAS, CATANO PR, 00962" at bounding box center [241, 291] width 149 height 9
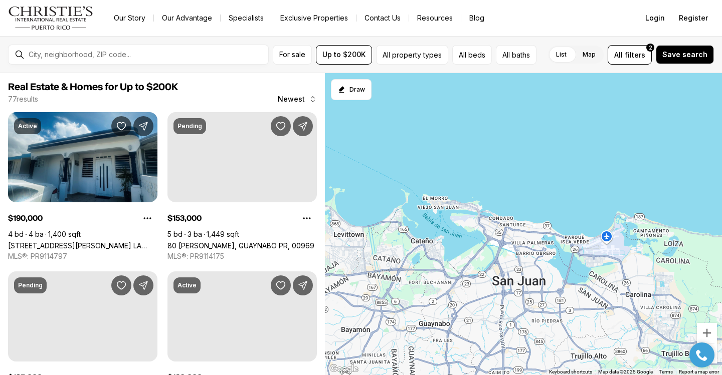
scroll to position [752, 0]
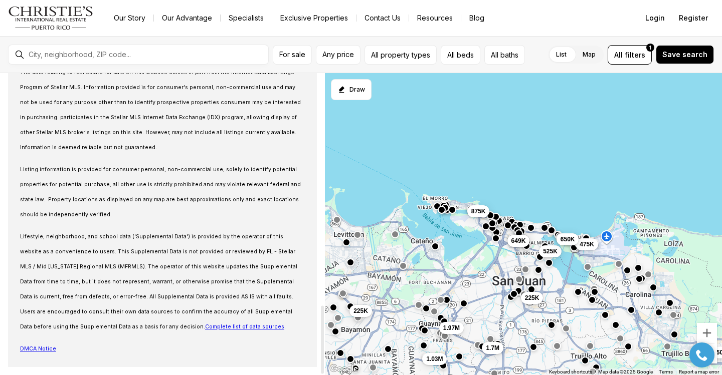
scroll to position [883, 0]
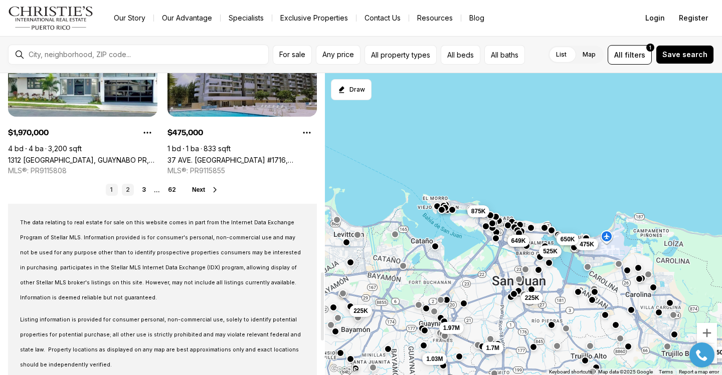
click at [129, 191] on link "2" at bounding box center [128, 190] width 12 height 12
